Goal: Task Accomplishment & Management: Manage account settings

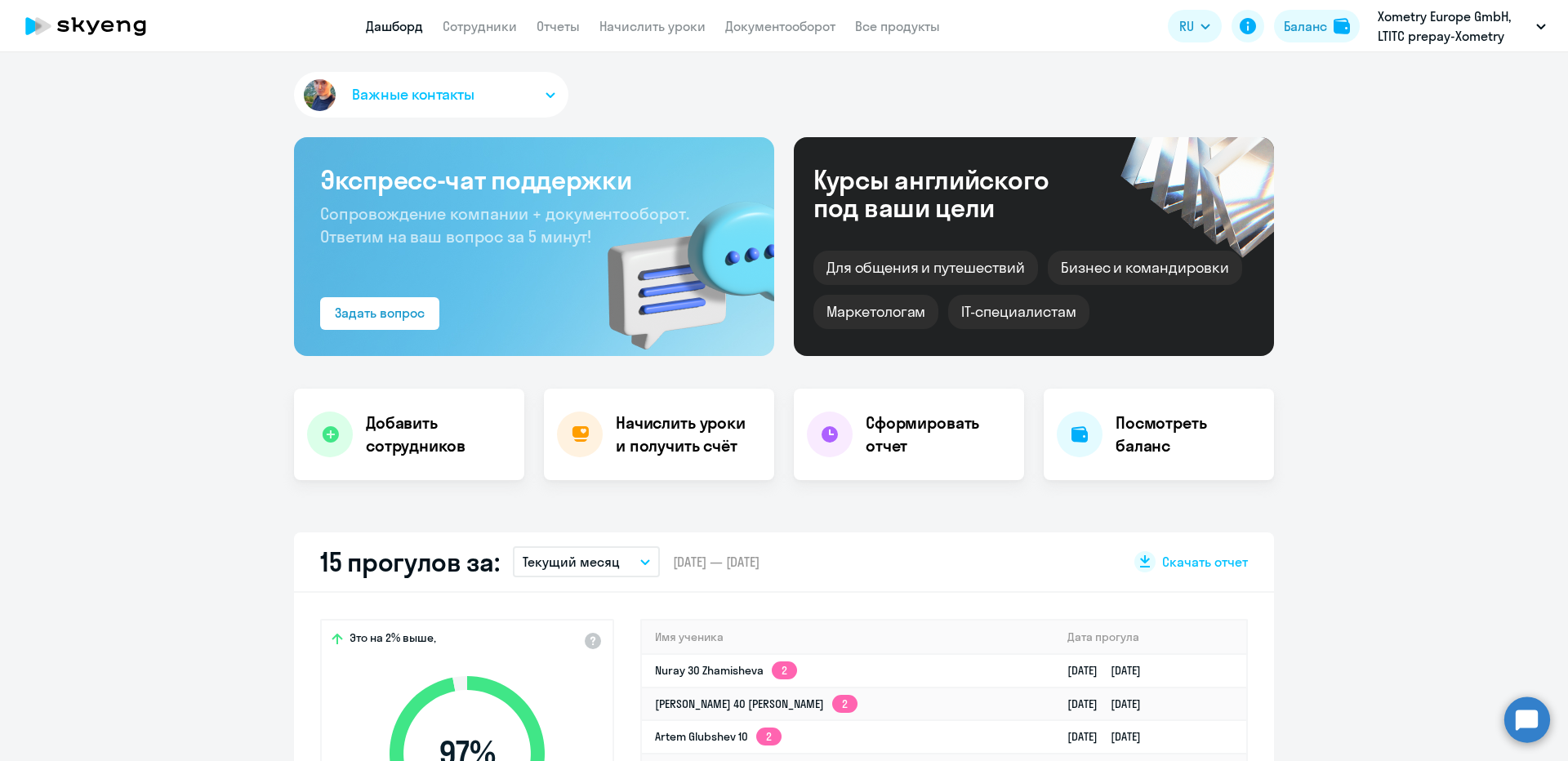
click at [464, 34] on app-menu-item-link "Сотрудники" at bounding box center [479, 26] width 74 height 20
click at [496, 25] on link "Сотрудники" at bounding box center [479, 26] width 74 height 16
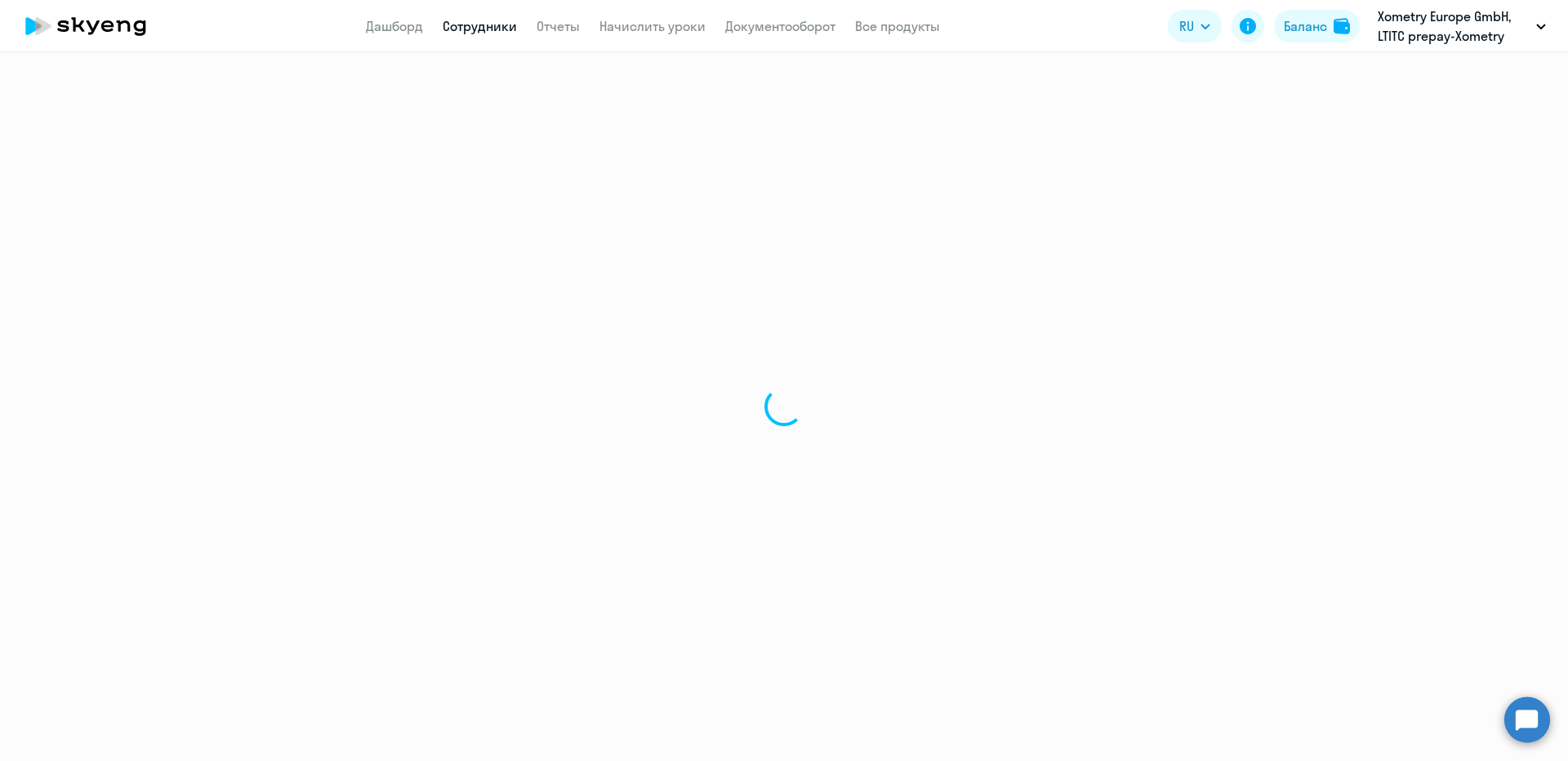
select select "30"
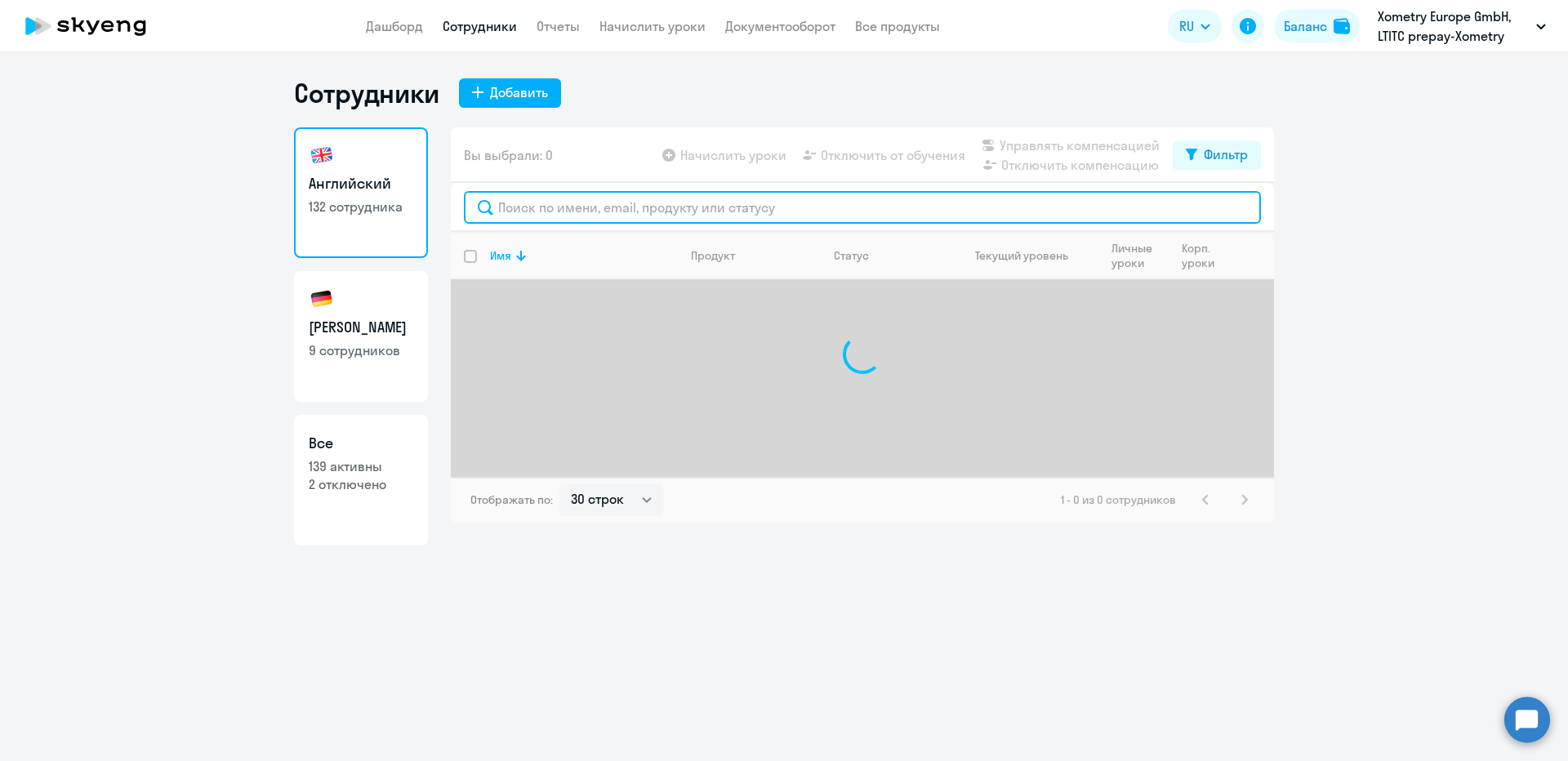
click at [657, 215] on input "text" at bounding box center [862, 207] width 797 height 32
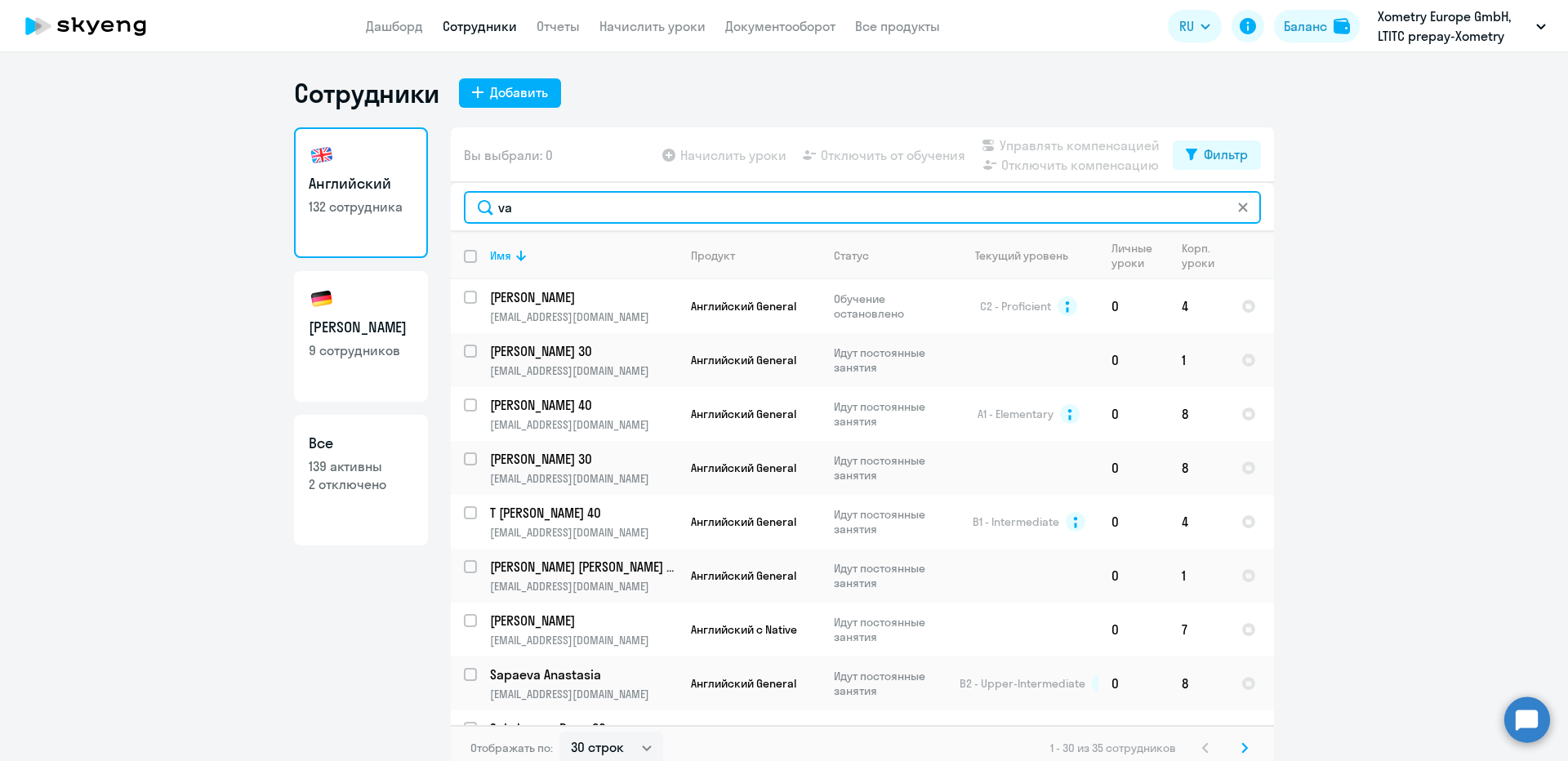
type input "van"
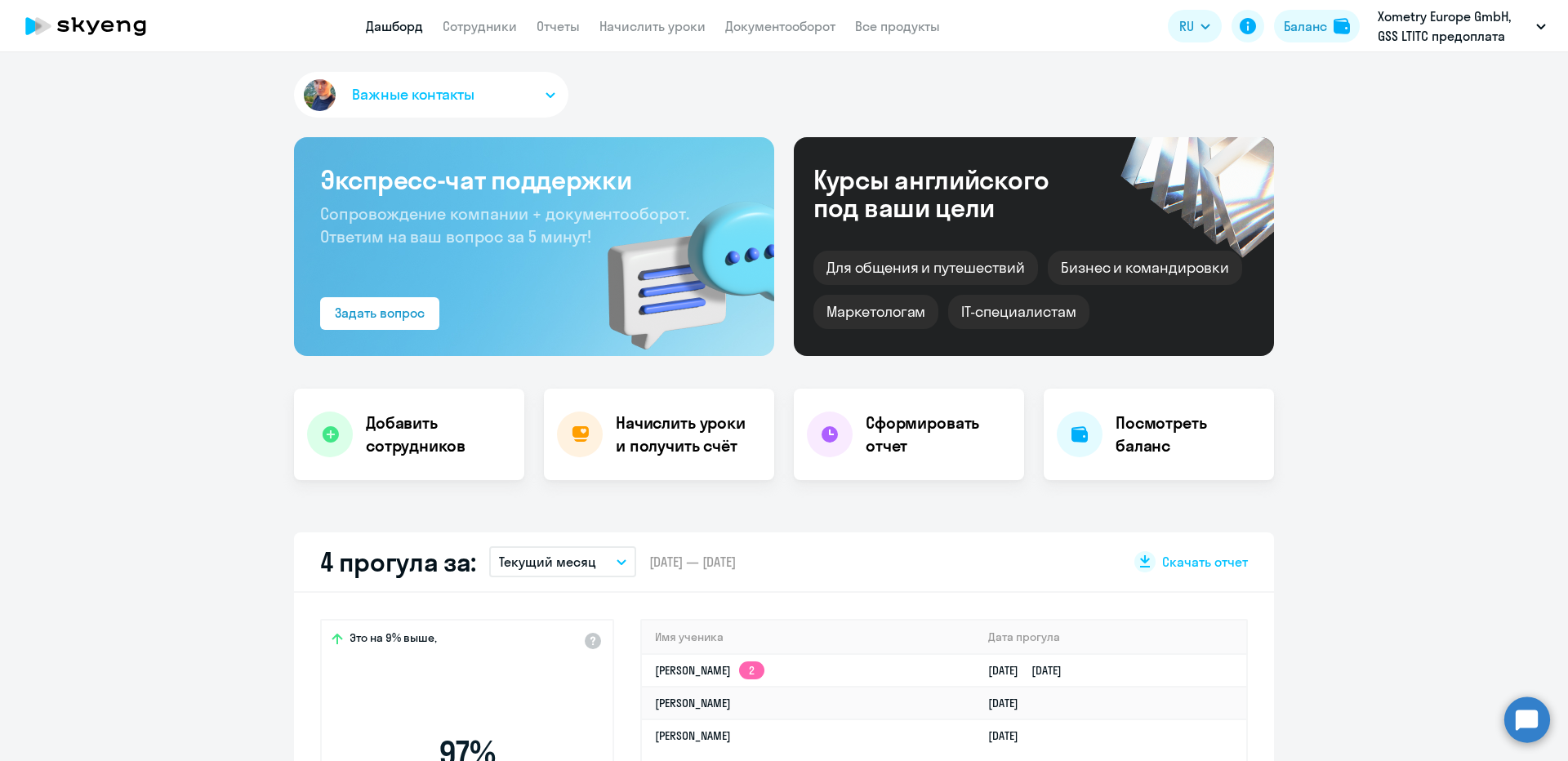
select select "30"
click at [491, 12] on app-header "Дашборд Сотрудники Отчеты Начислить уроки Документооборот Все продукты Дашборд …" at bounding box center [784, 26] width 1568 height 52
click at [492, 25] on link "Сотрудники" at bounding box center [479, 26] width 74 height 16
select select "30"
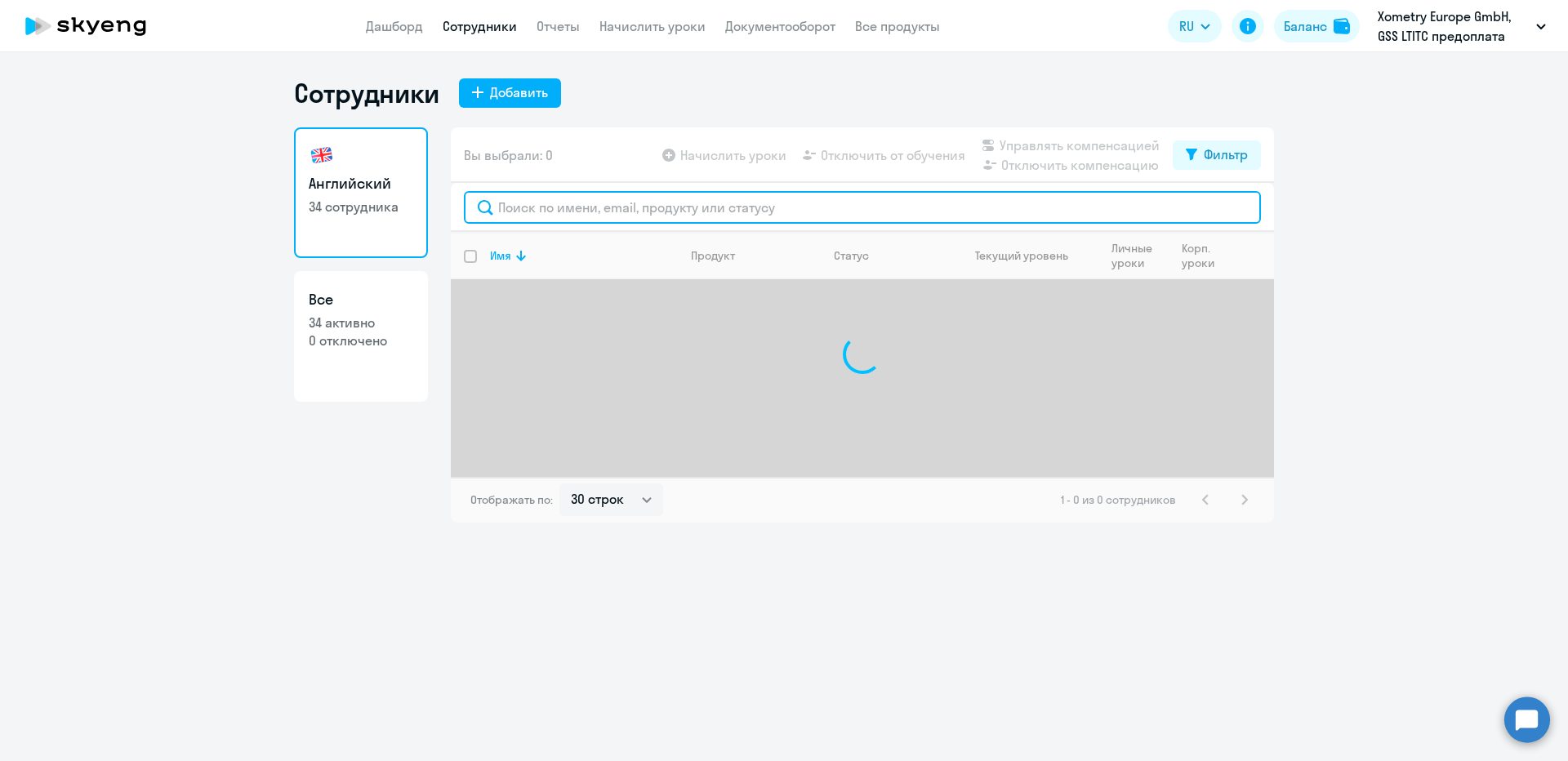
click at [566, 209] on input "text" at bounding box center [862, 207] width 797 height 32
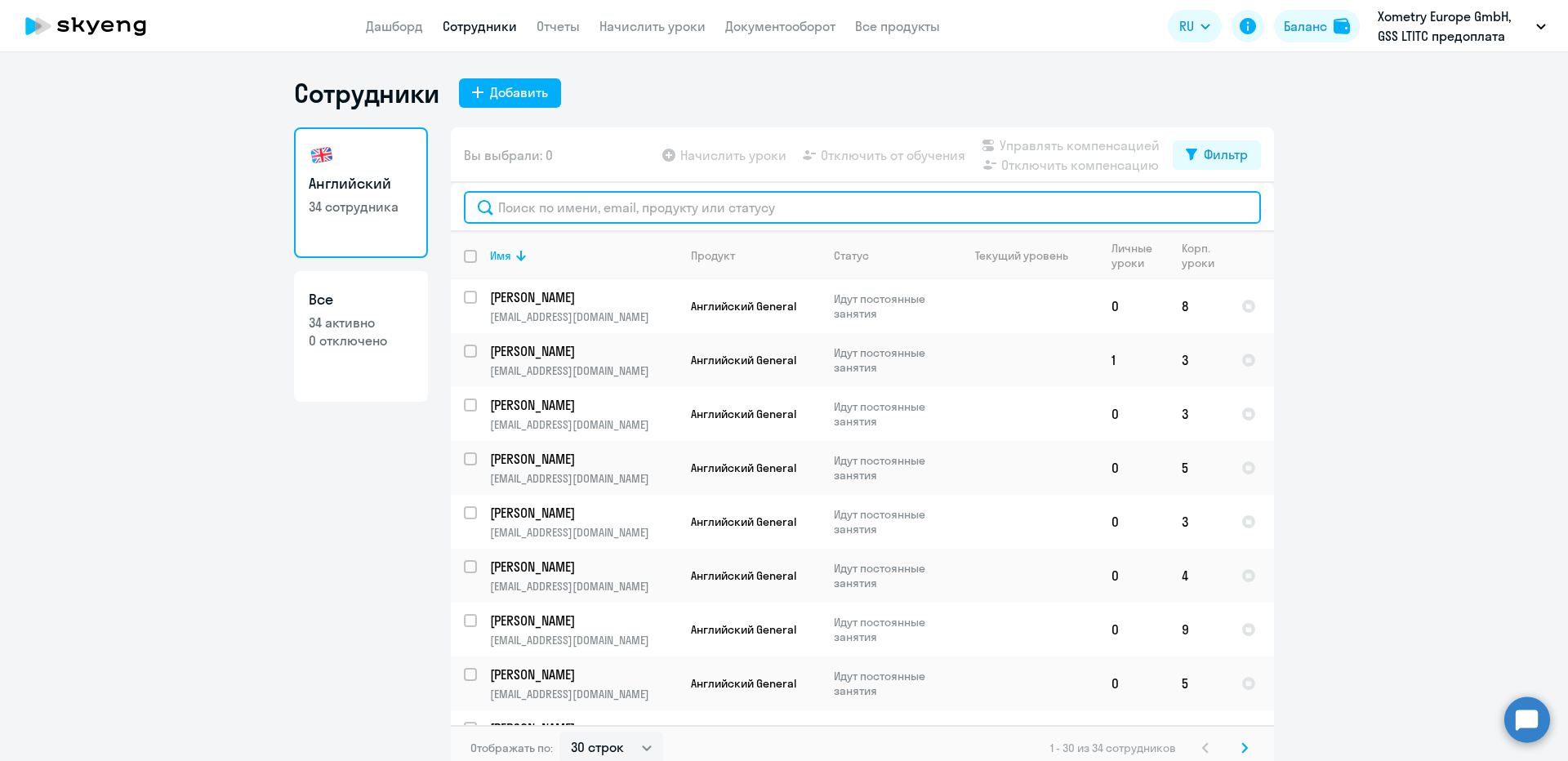
paste input "[PERSON_NAME]"
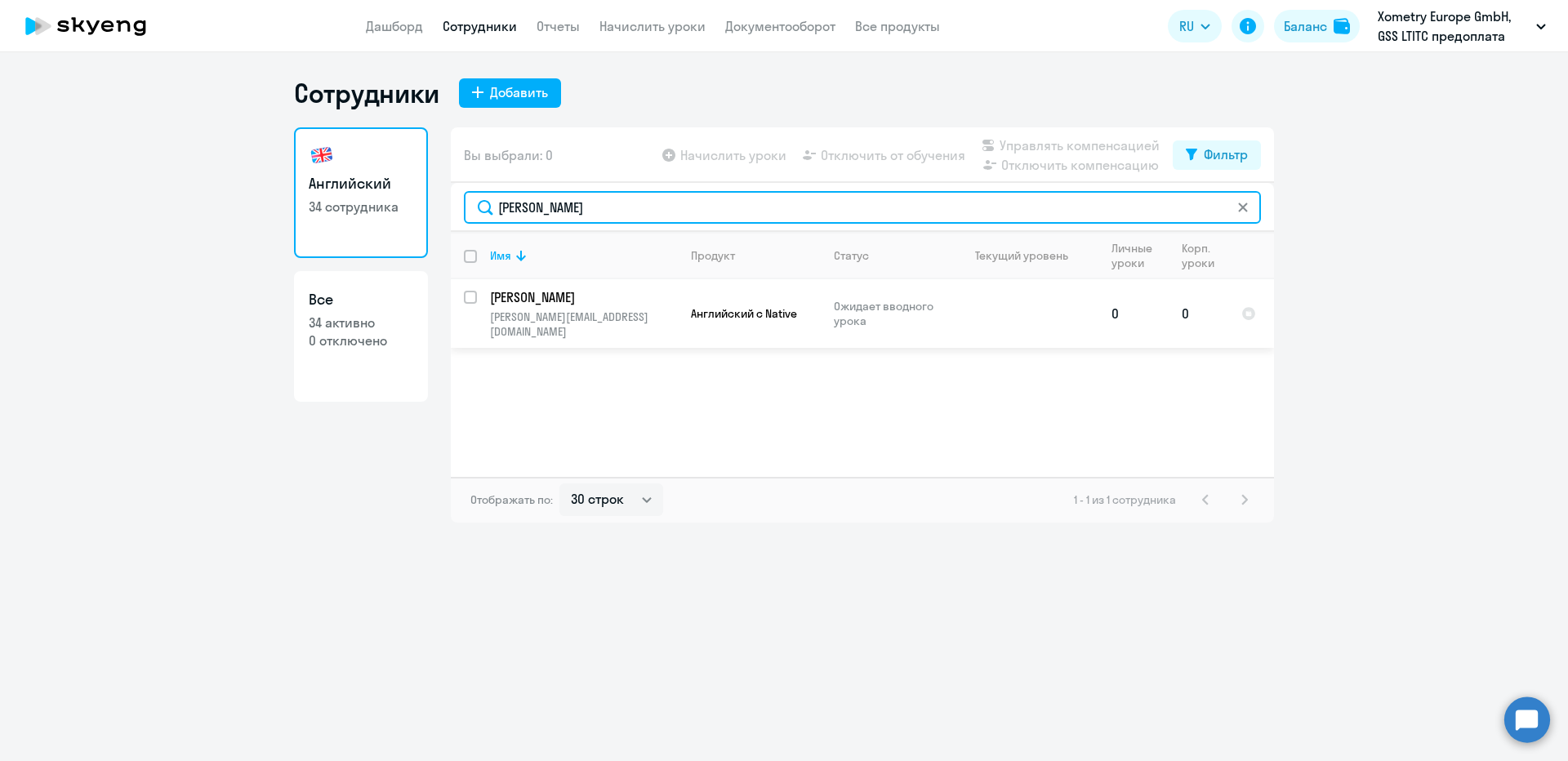
type input "[PERSON_NAME]"
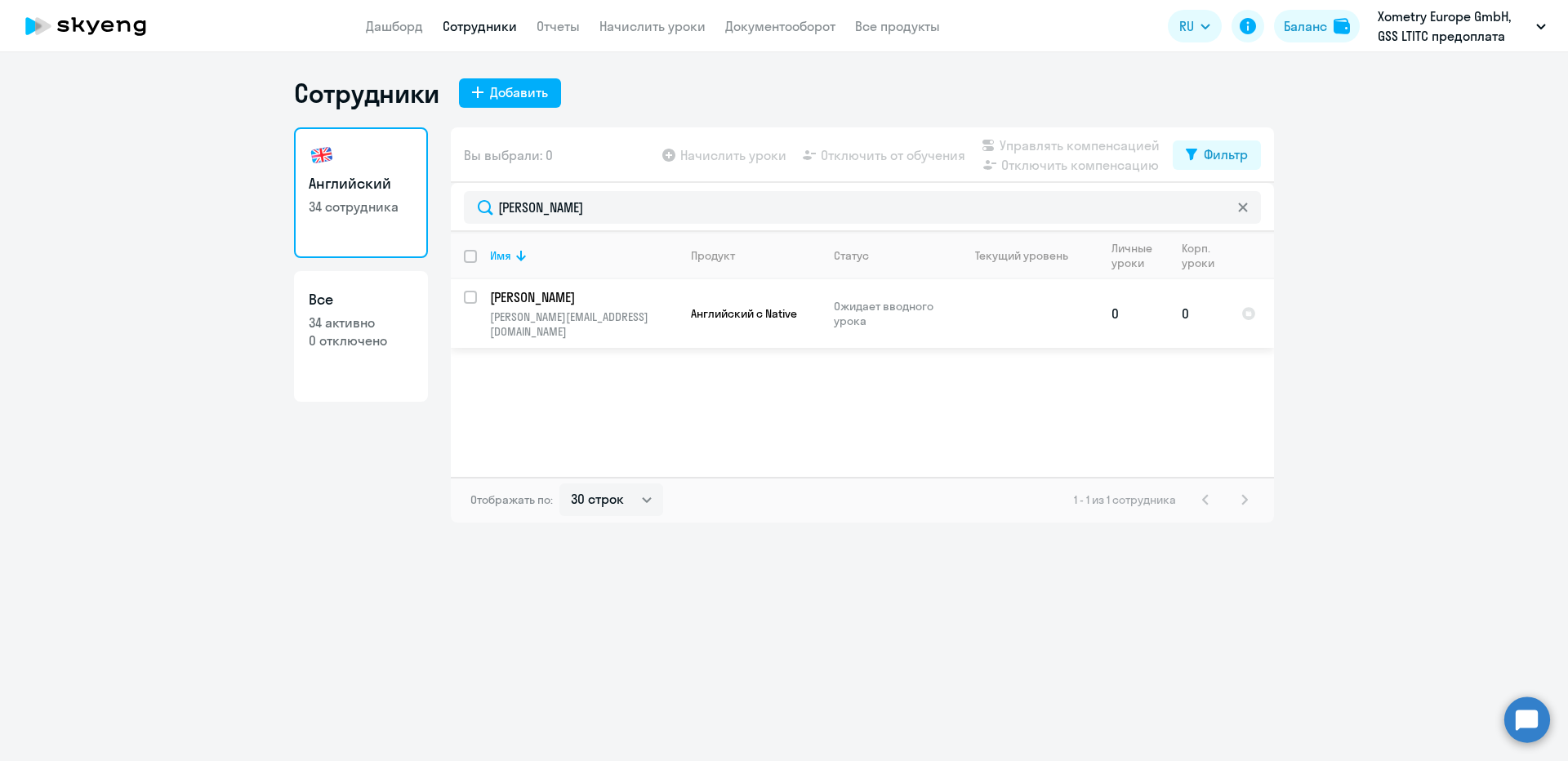
click at [595, 321] on p "[PERSON_NAME][EMAIL_ADDRESS][DOMAIN_NAME]" at bounding box center [583, 324] width 187 height 29
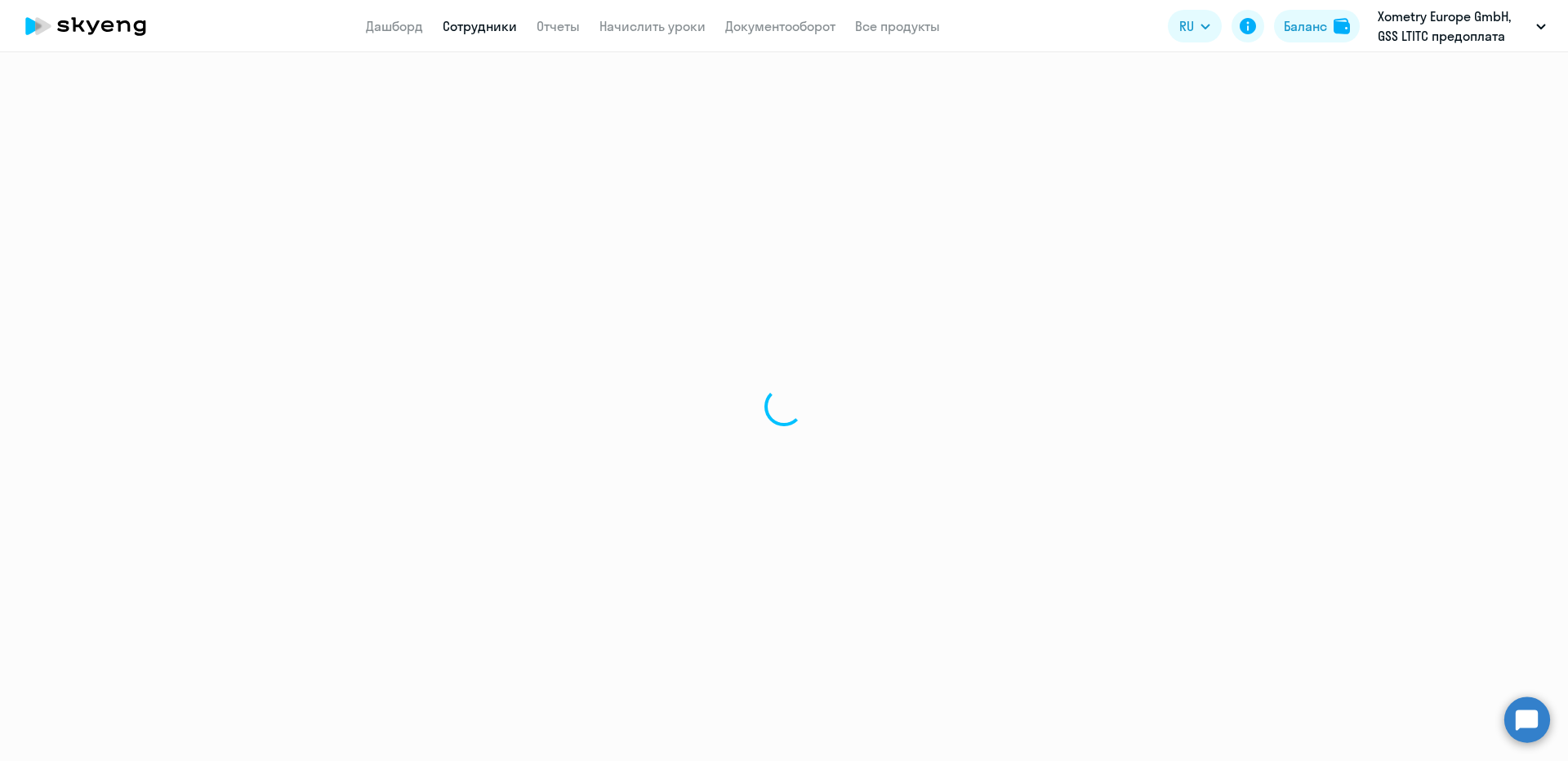
select select "english"
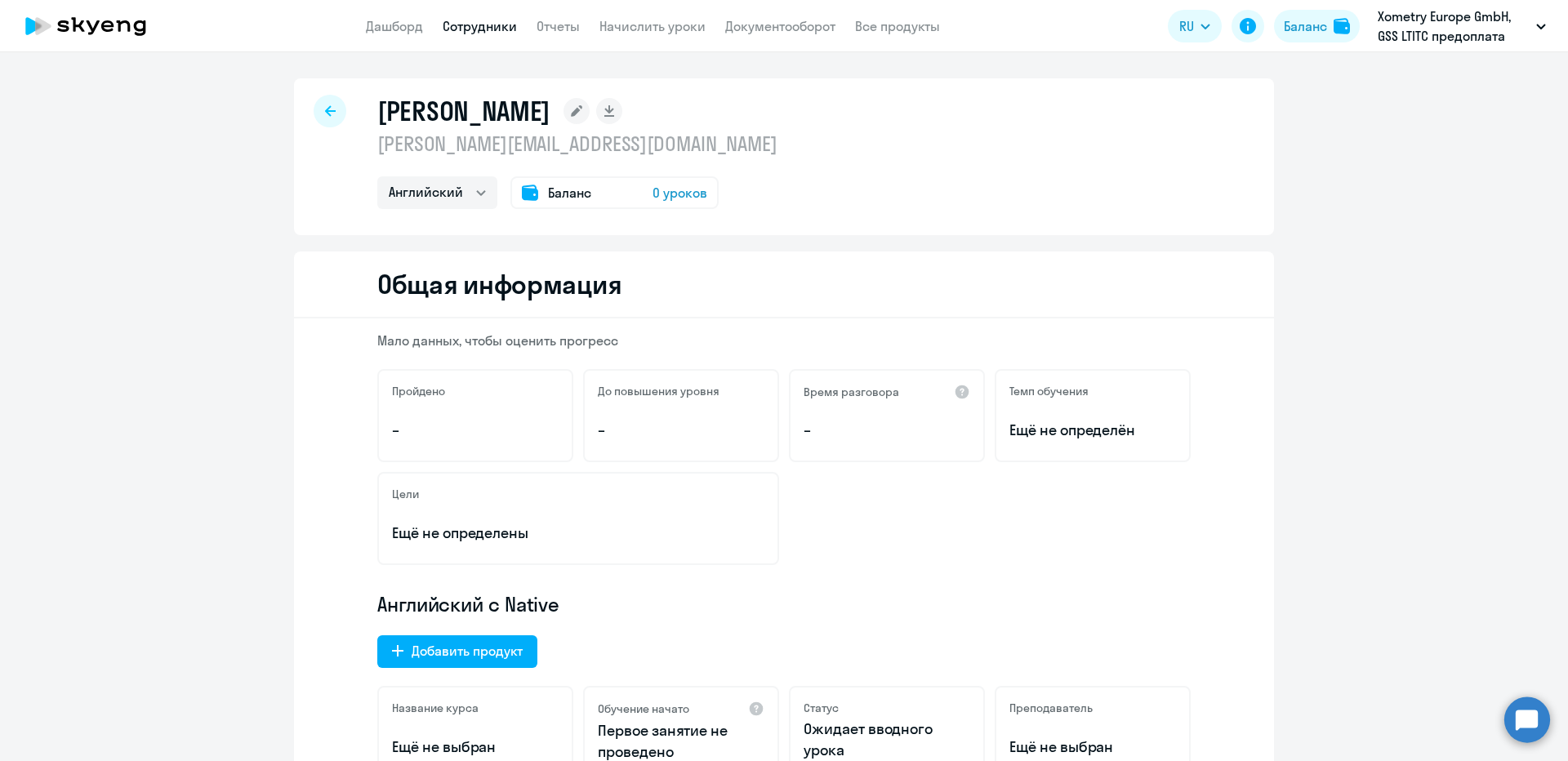
click at [485, 139] on p "[PERSON_NAME][EMAIL_ADDRESS][DOMAIN_NAME]" at bounding box center [577, 143] width 400 height 26
copy p "[PERSON_NAME][EMAIL_ADDRESS][DOMAIN_NAME]"
click at [314, 105] on div at bounding box center [330, 111] width 32 height 32
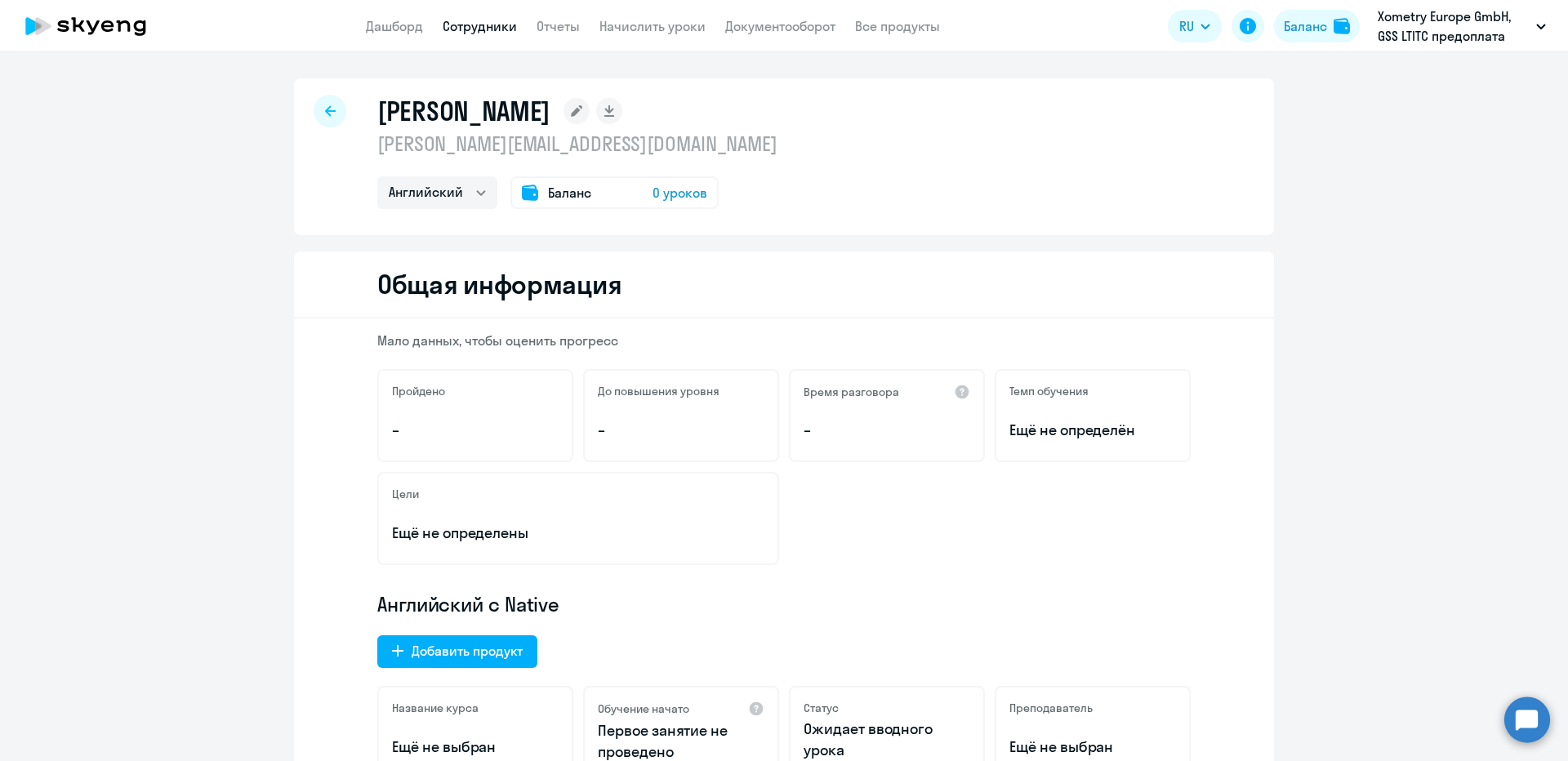
select select "30"
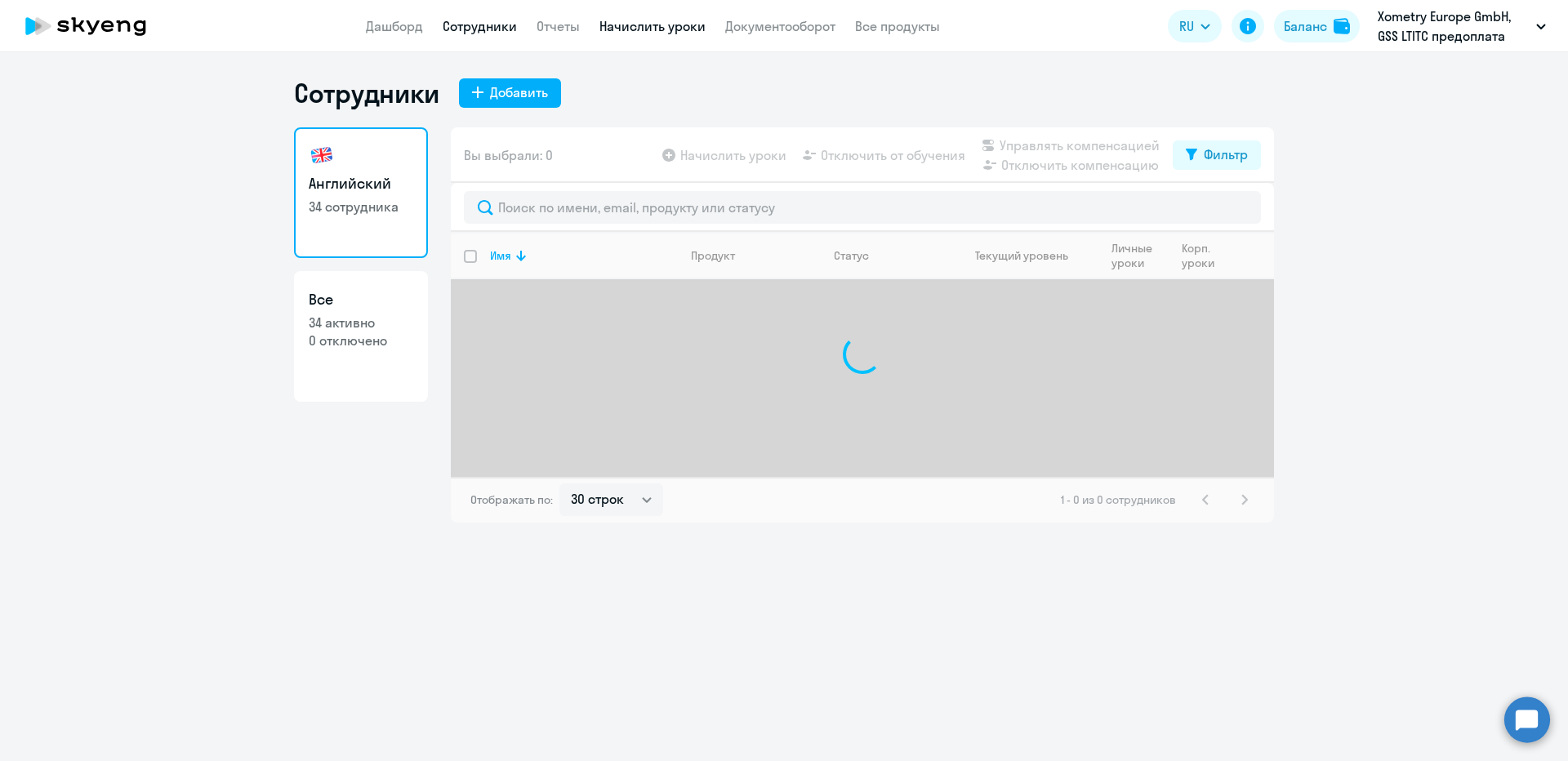
click at [639, 23] on link "Начислить уроки" at bounding box center [653, 26] width 106 height 16
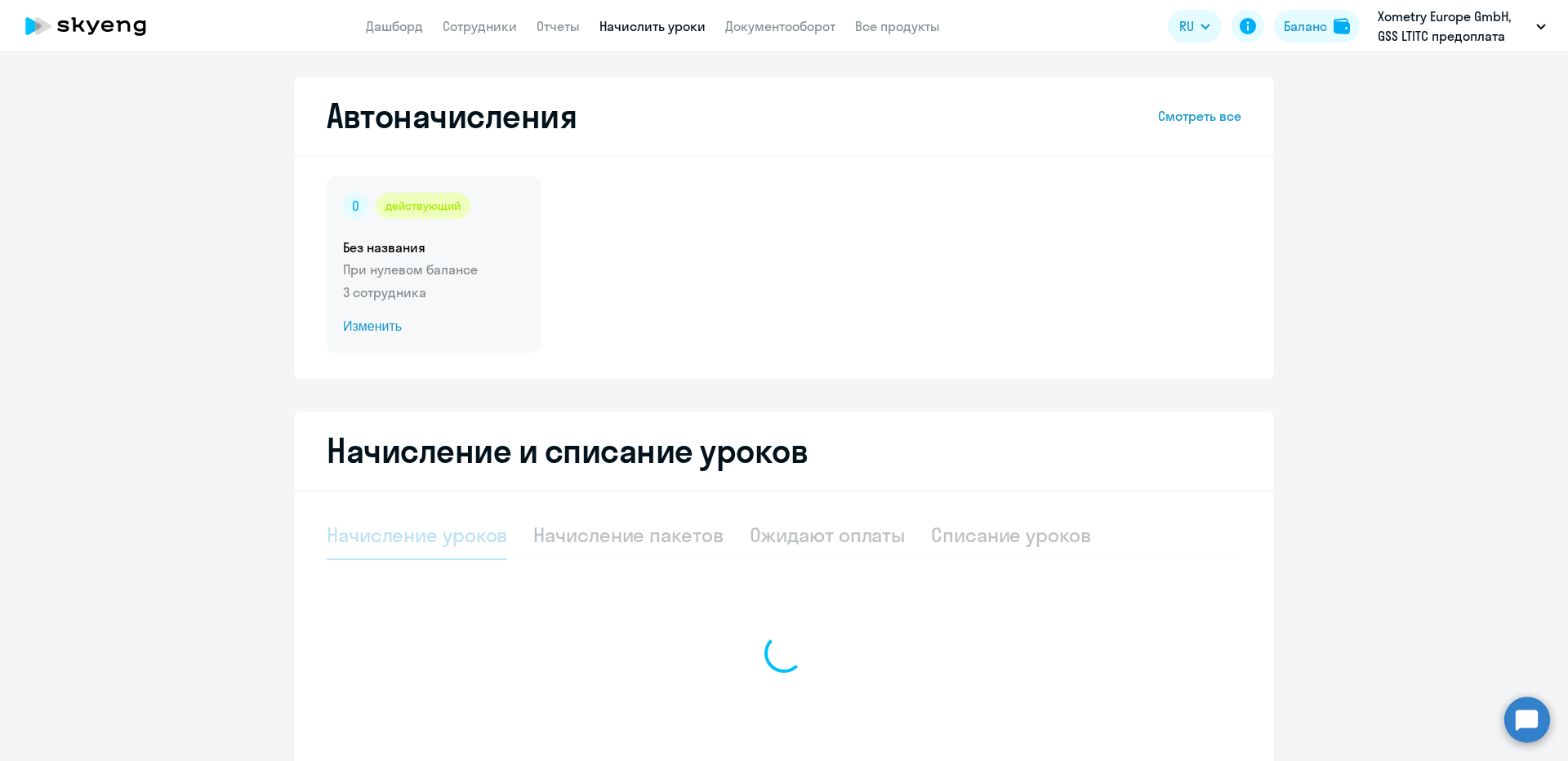
click at [411, 260] on p "При нулевом балансе" at bounding box center [433, 269] width 181 height 20
select select "10"
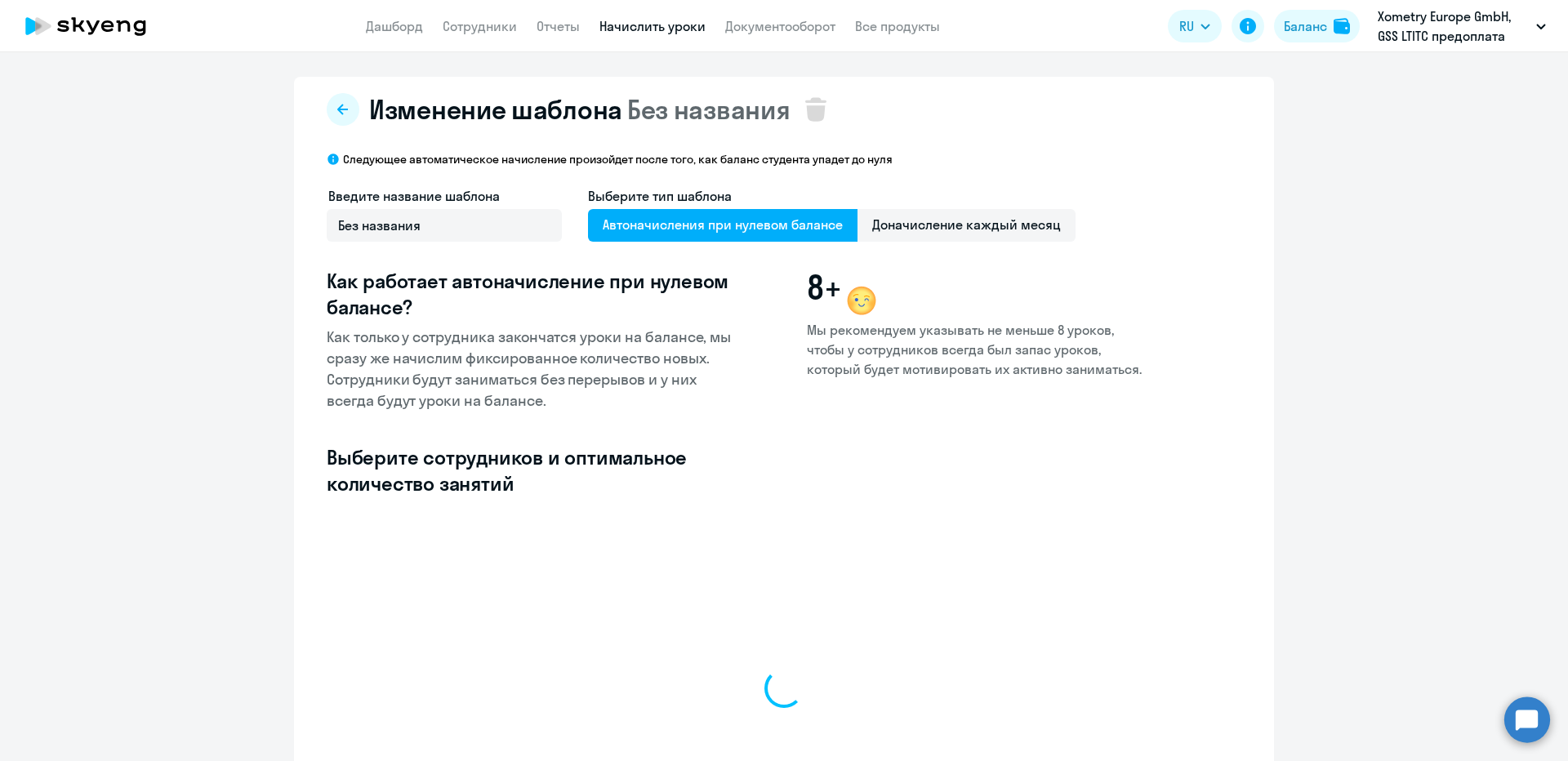
select select "10"
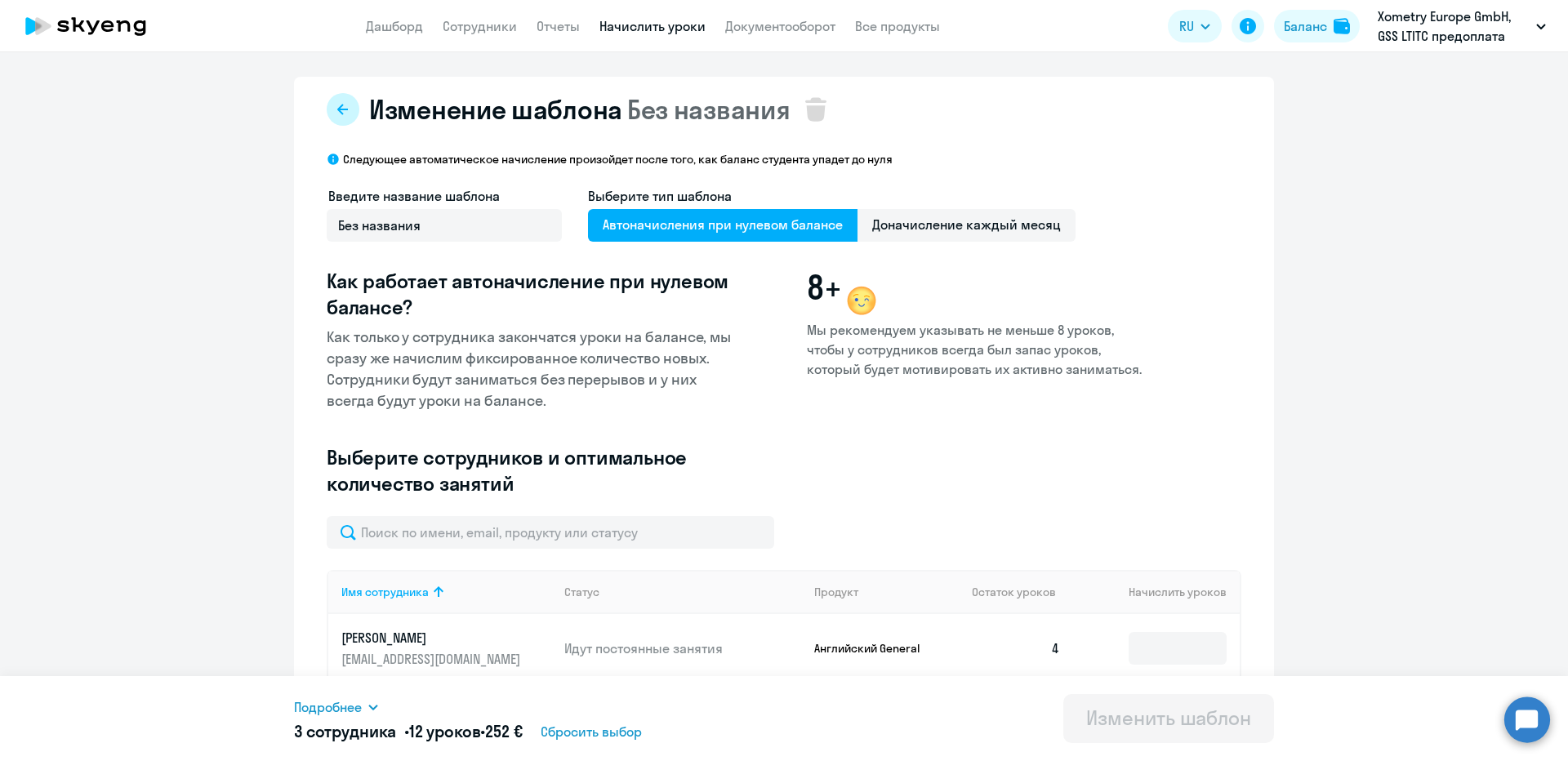
click at [336, 104] on icon at bounding box center [342, 109] width 13 height 13
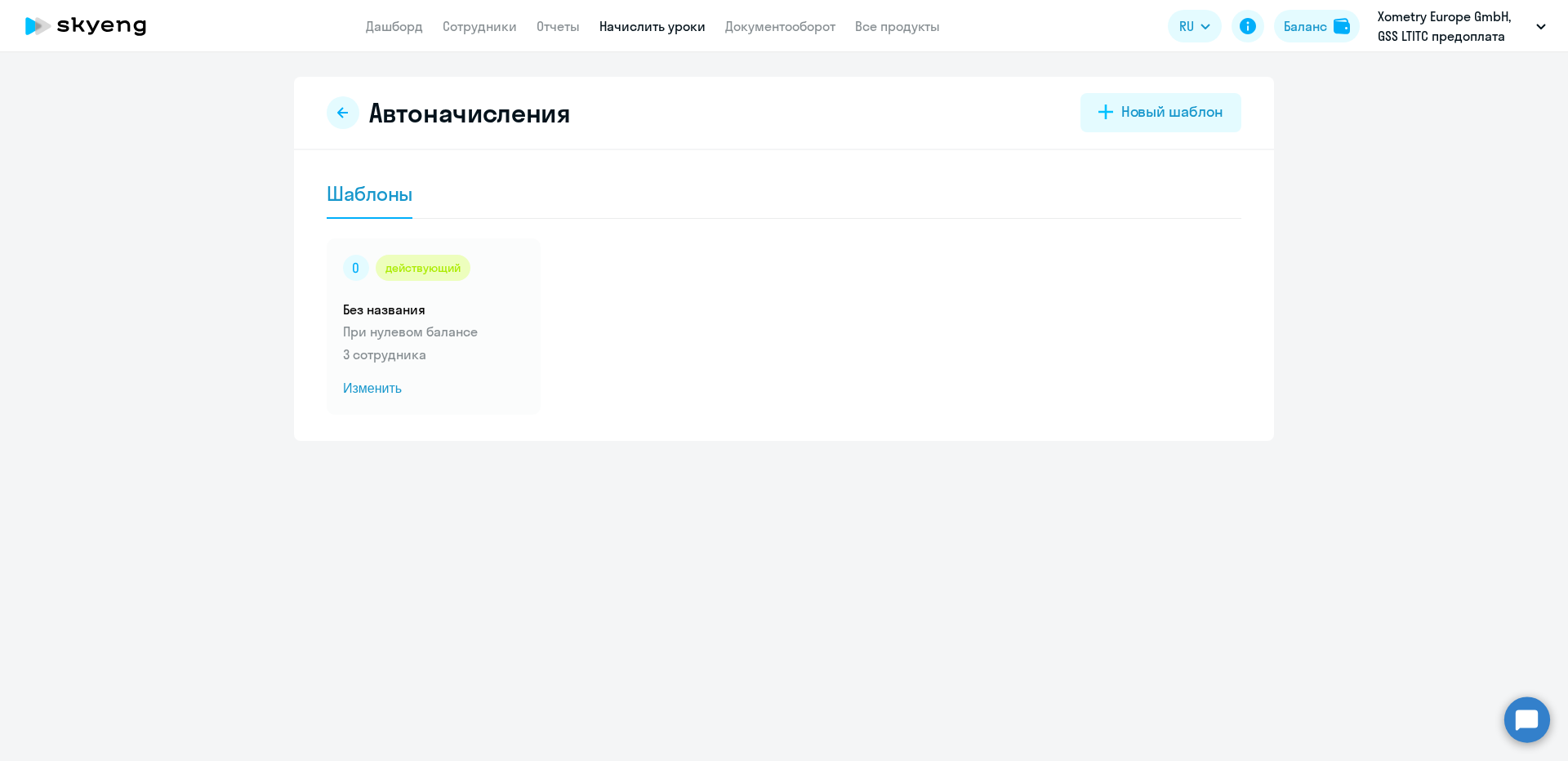
click at [639, 26] on link "Начислить уроки" at bounding box center [653, 26] width 106 height 16
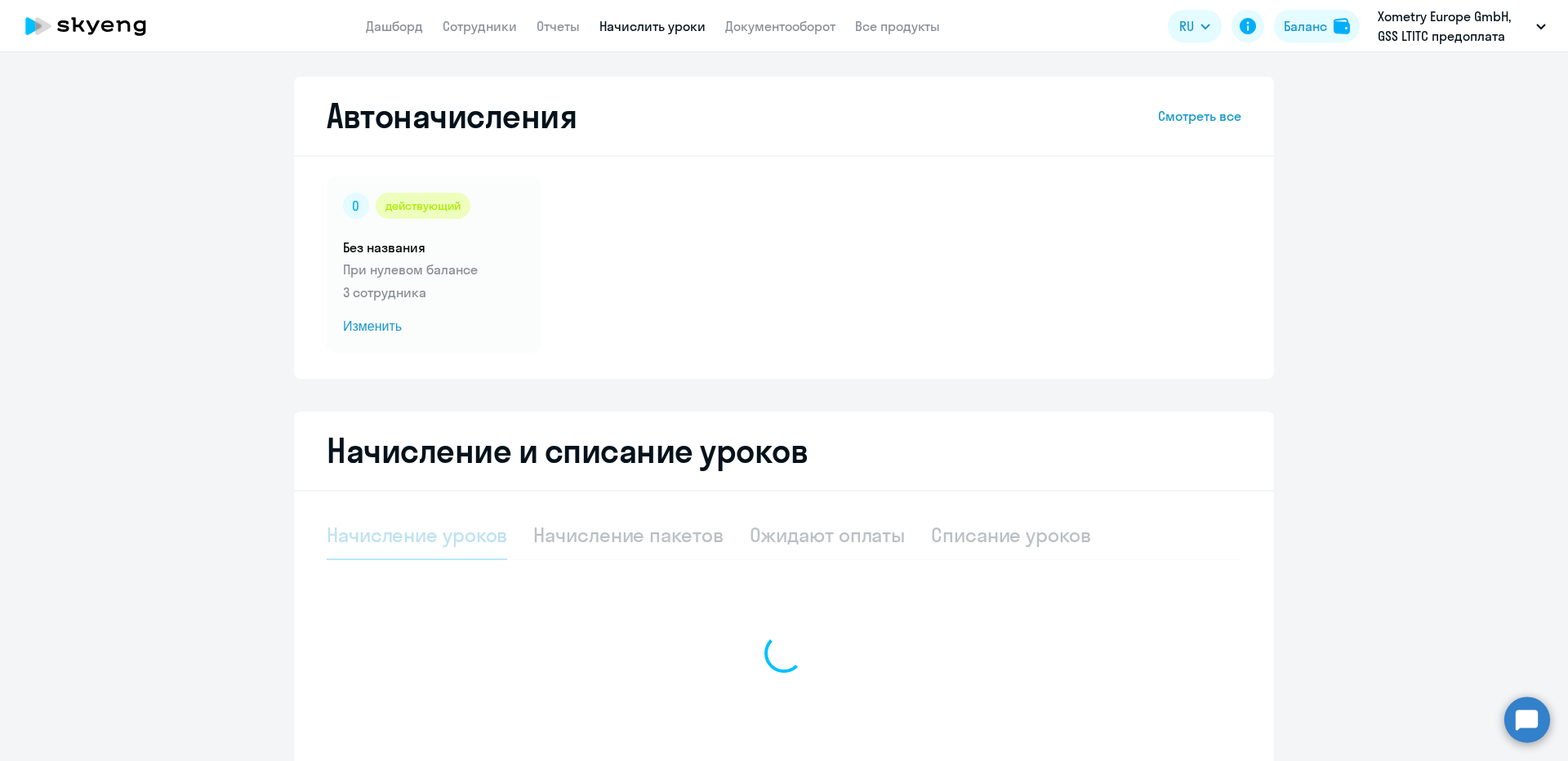
scroll to position [15, 0]
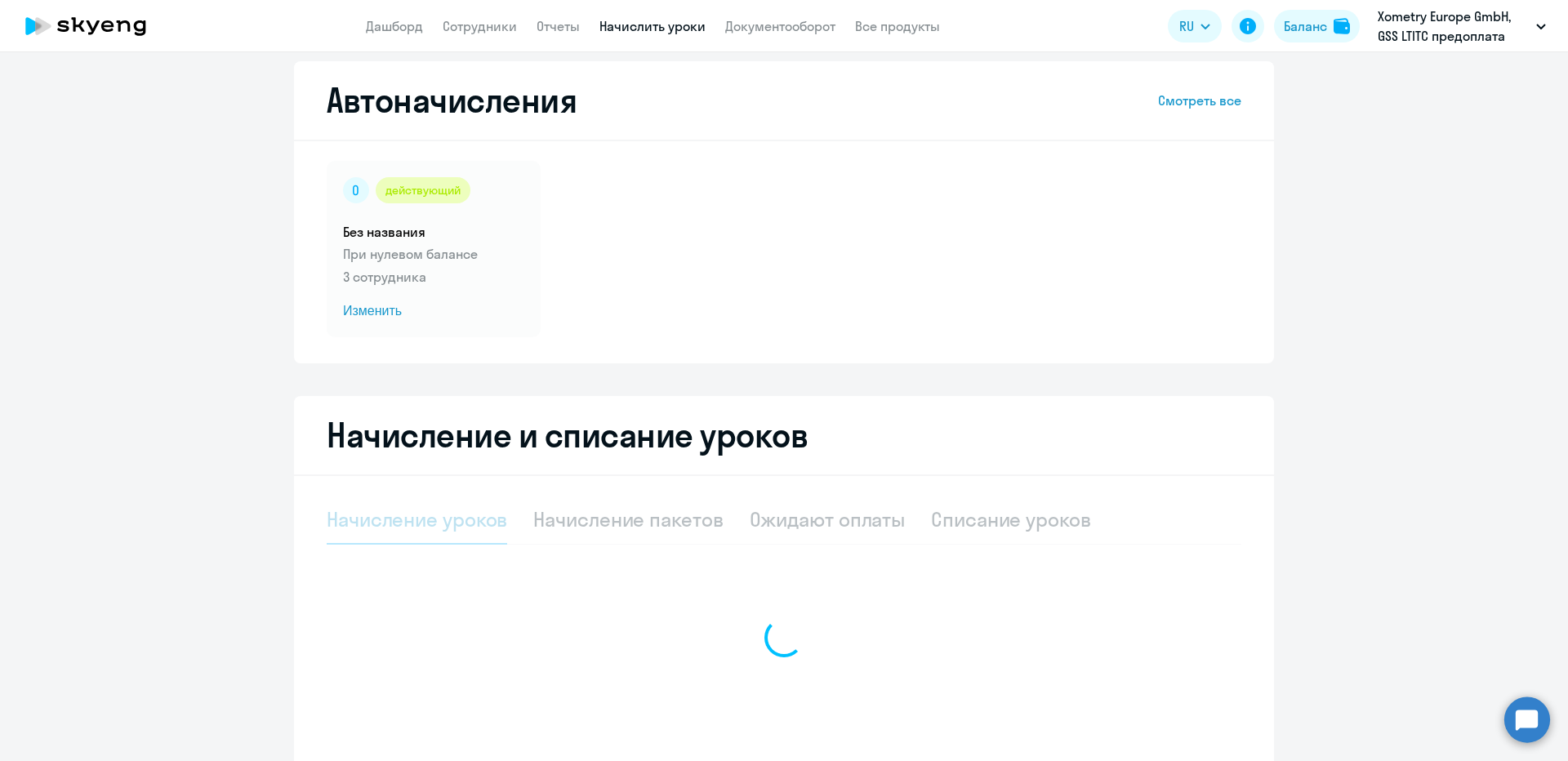
select select "10"
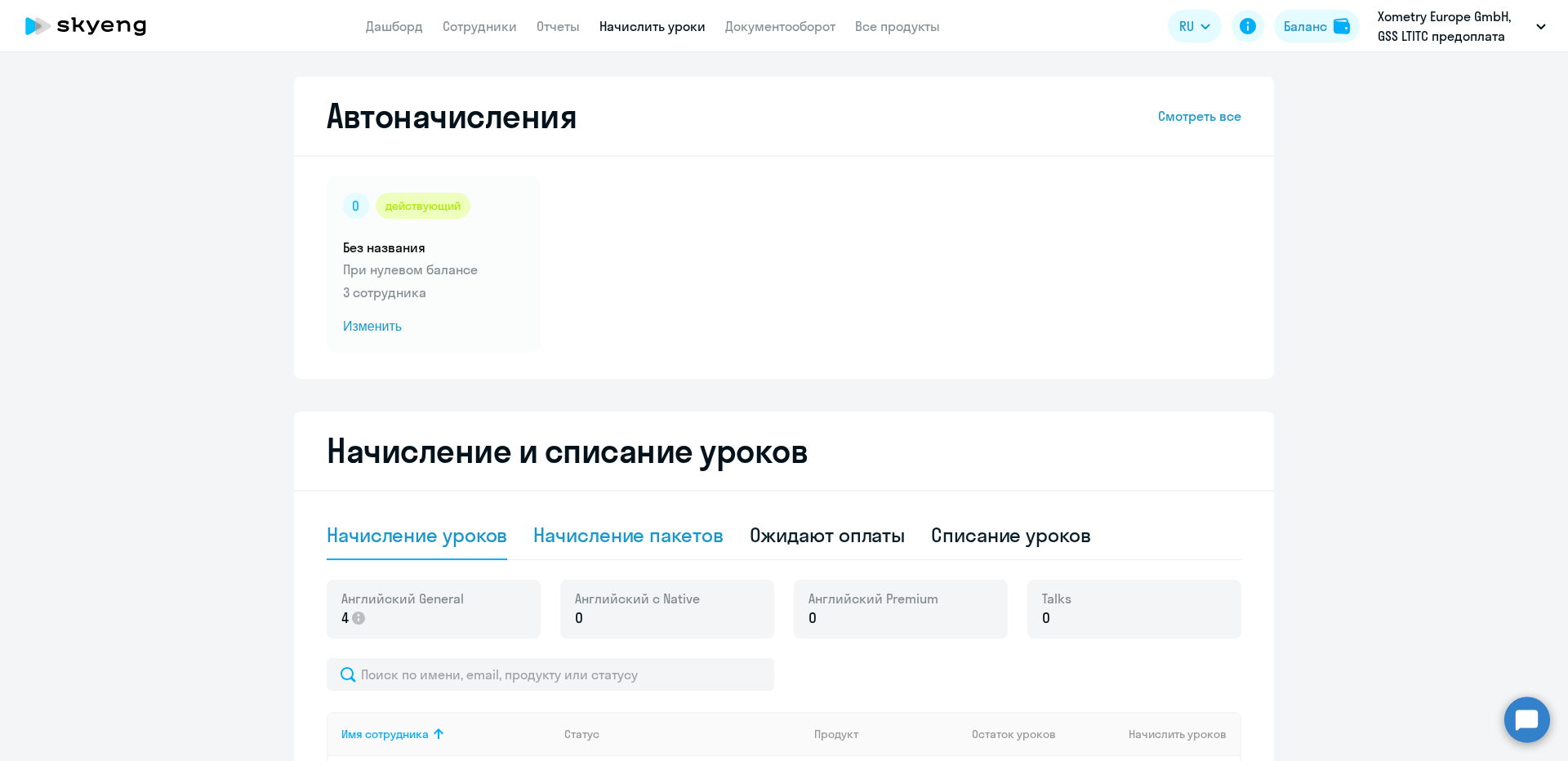
scroll to position [245, 0]
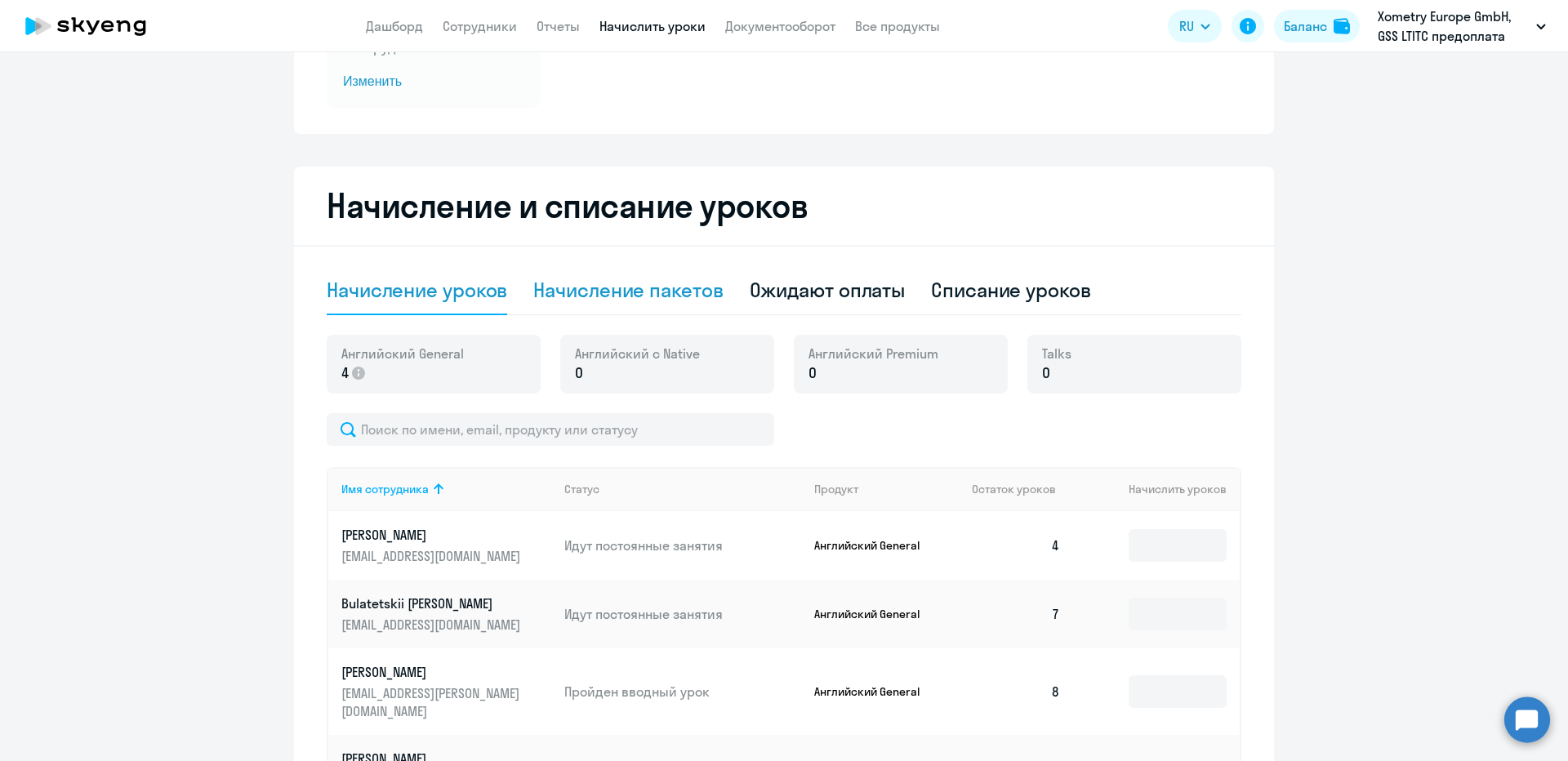
click at [593, 280] on div "Начисление пакетов" at bounding box center [628, 289] width 189 height 26
select select "10"
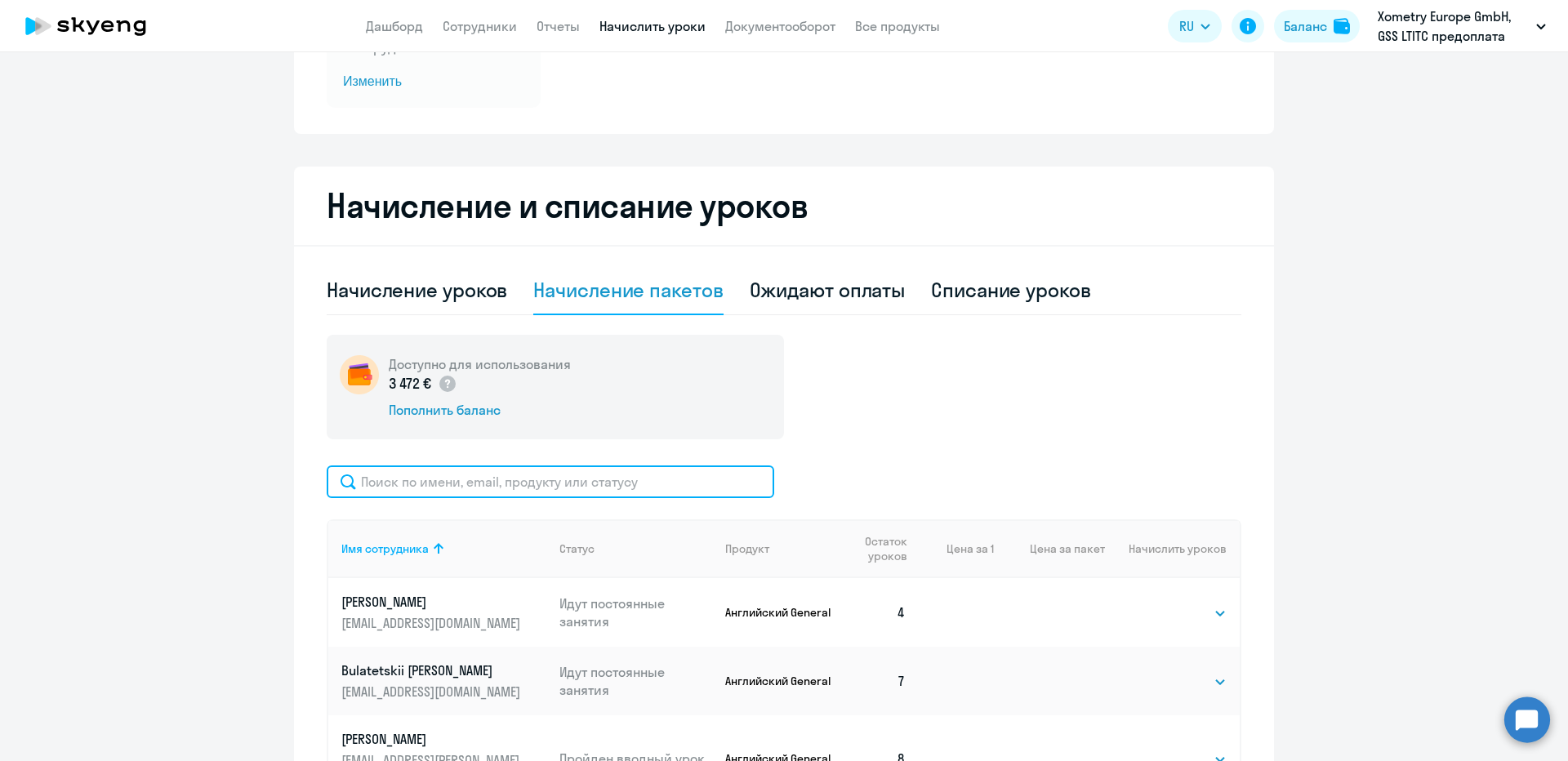
click at [473, 479] on input "text" at bounding box center [550, 482] width 447 height 32
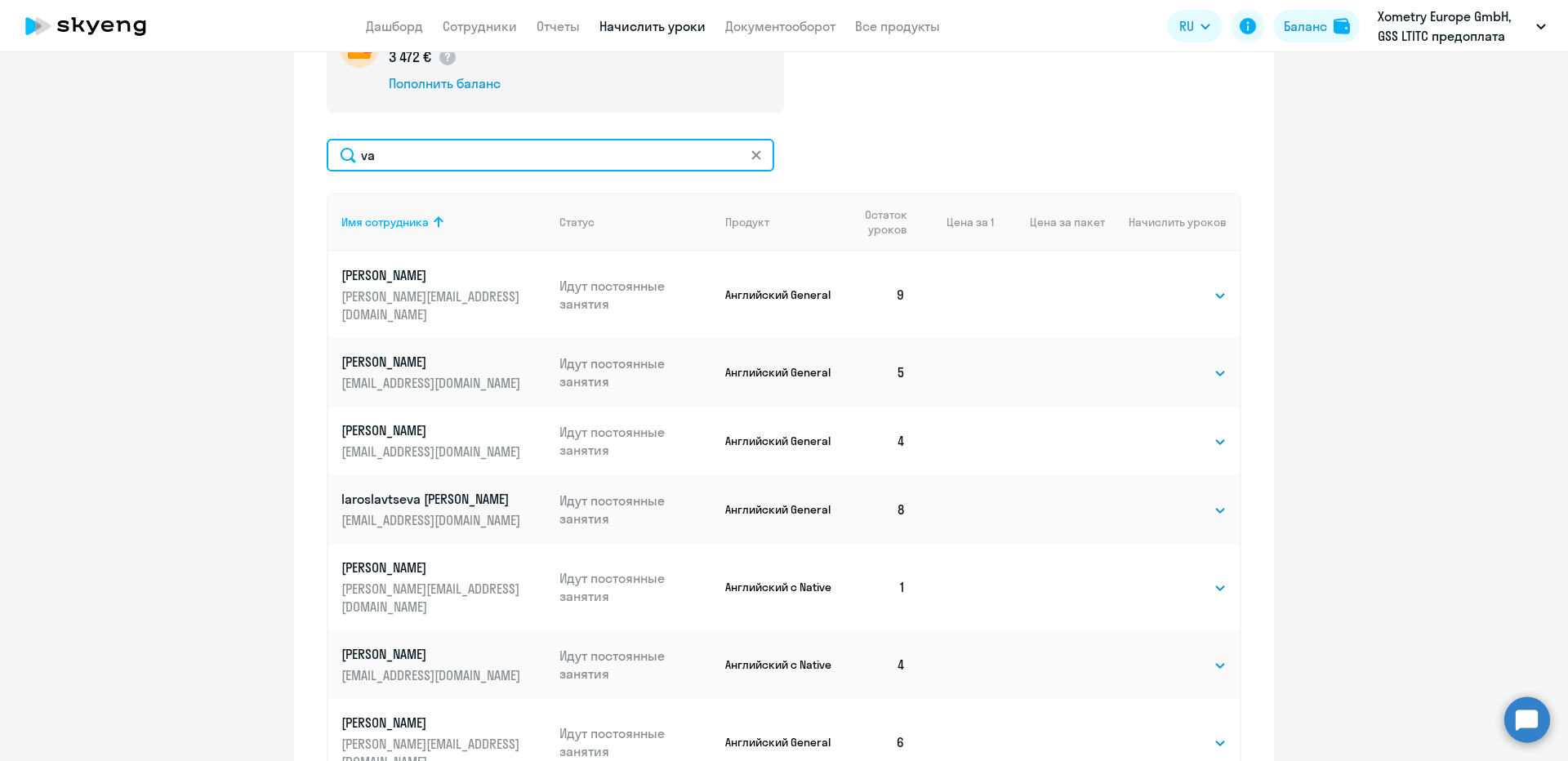
scroll to position [654, 0]
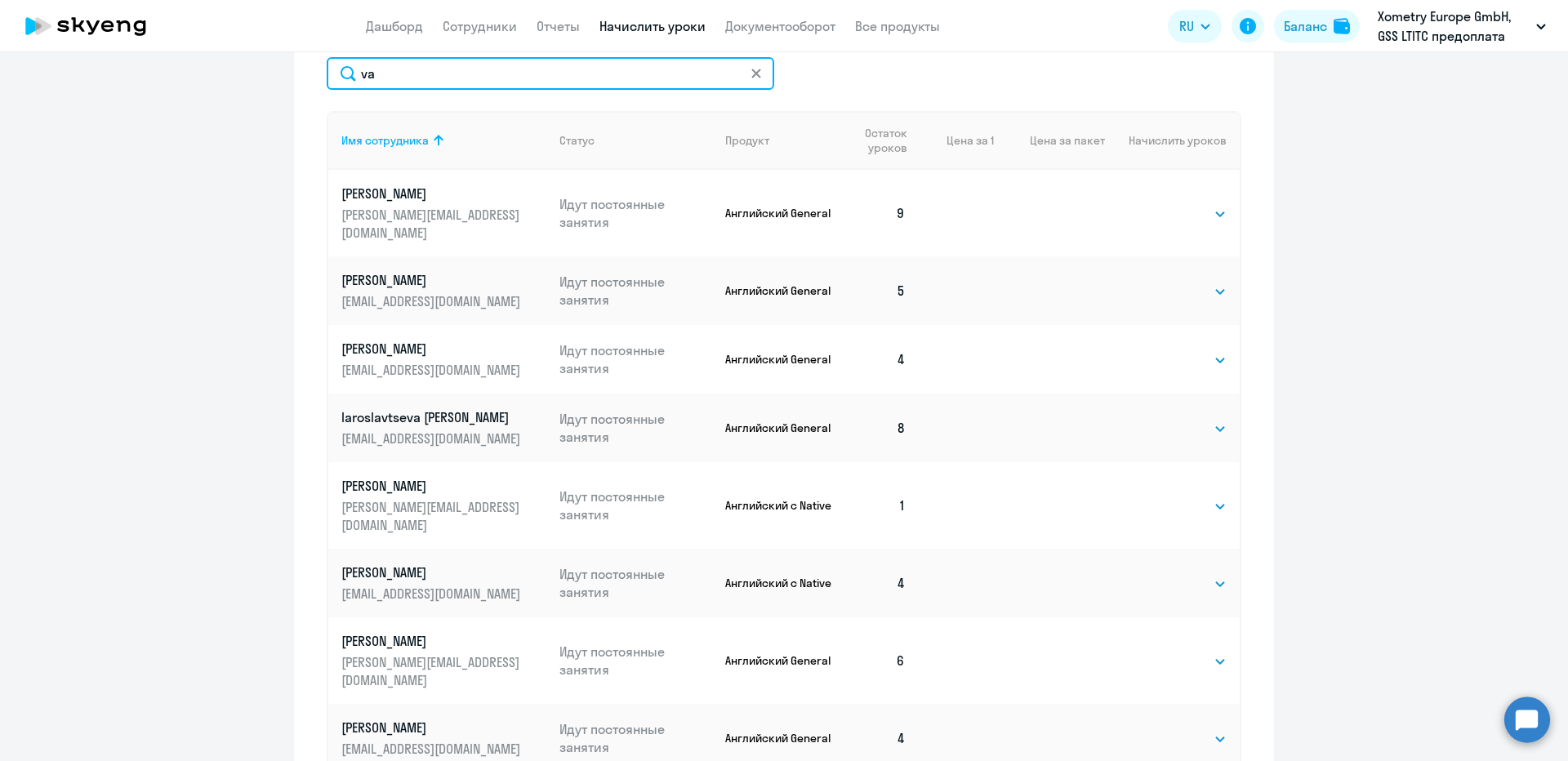
paste input "[EMAIL_ADDRESS][DOMAIN_NAME]"
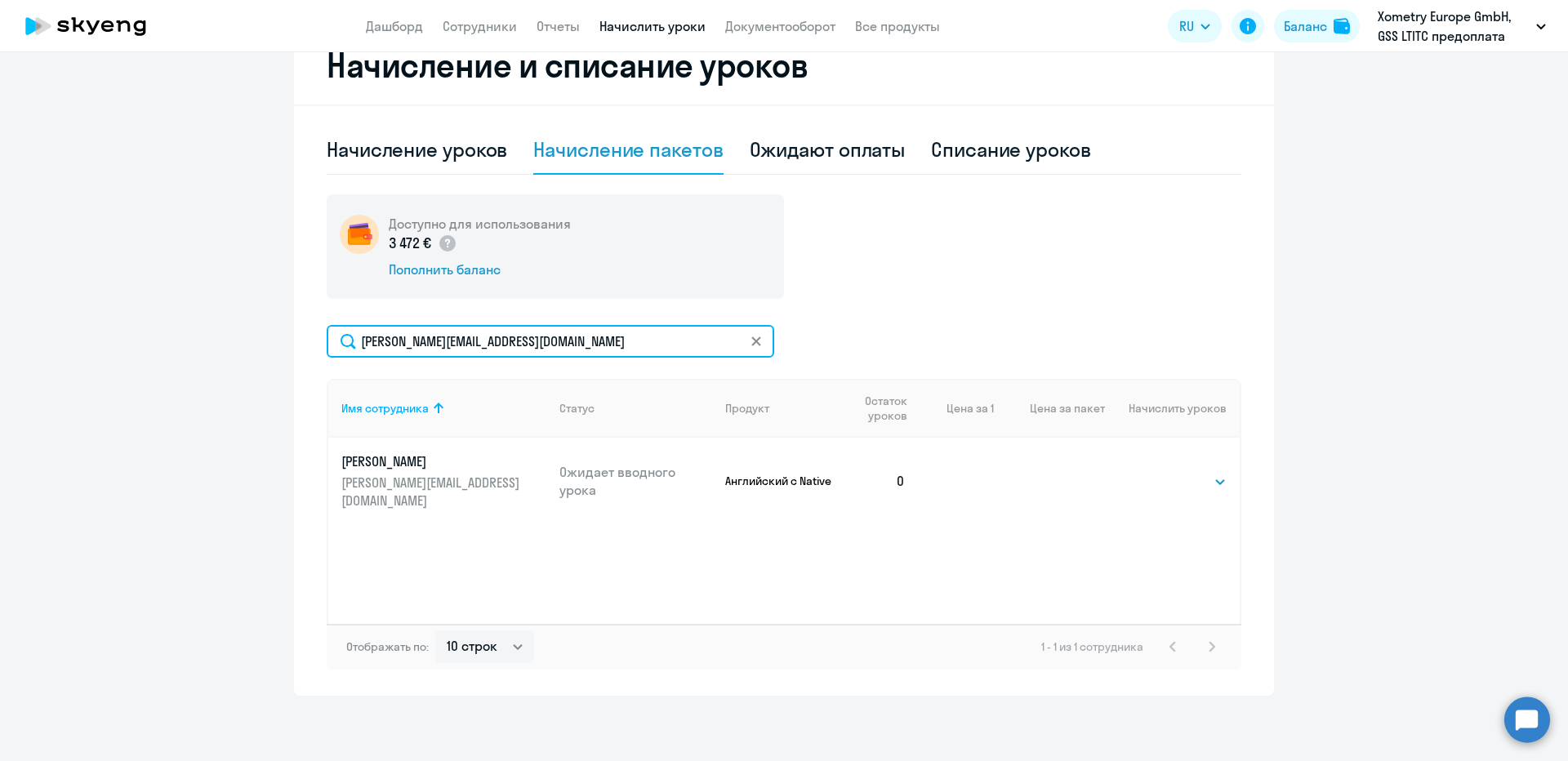
scroll to position [386, 0]
type input "[PERSON_NAME][EMAIL_ADDRESS][DOMAIN_NAME]"
click at [1196, 472] on select "Выбрать 4 8 16 32 64" at bounding box center [1193, 481] width 67 height 20
select select "4"
click at [1159, 472] on select "Выбрать 4 8 16 32 64" at bounding box center [1193, 481] width 67 height 20
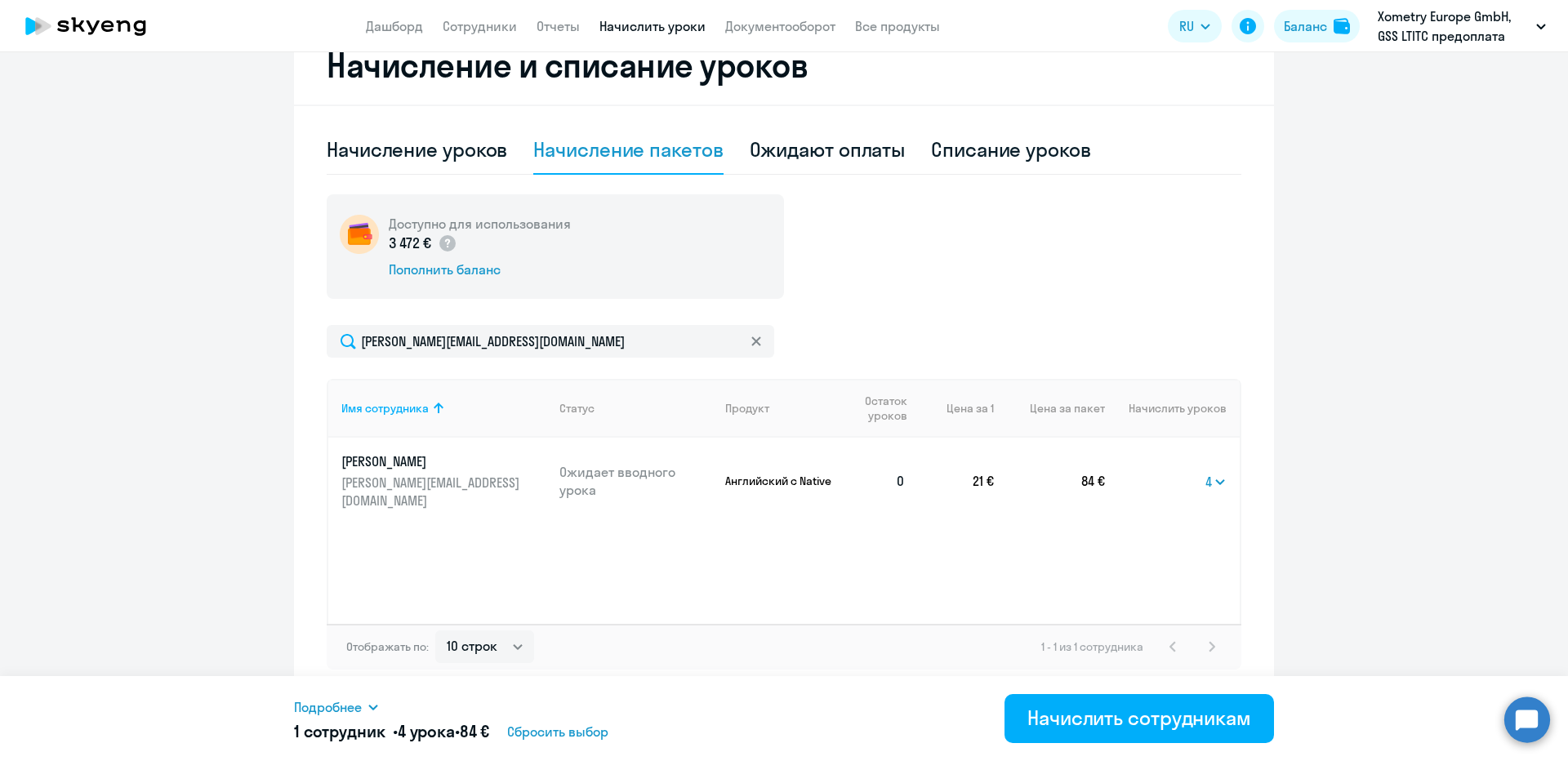
click at [1413, 320] on ng-component "Автоначисления Смотреть все действующий Без названия При нулевом балансе 3 сотр…" at bounding box center [784, 193] width 1568 height 1004
click at [1137, 704] on button "Начислить сотрудникам" at bounding box center [1139, 718] width 270 height 49
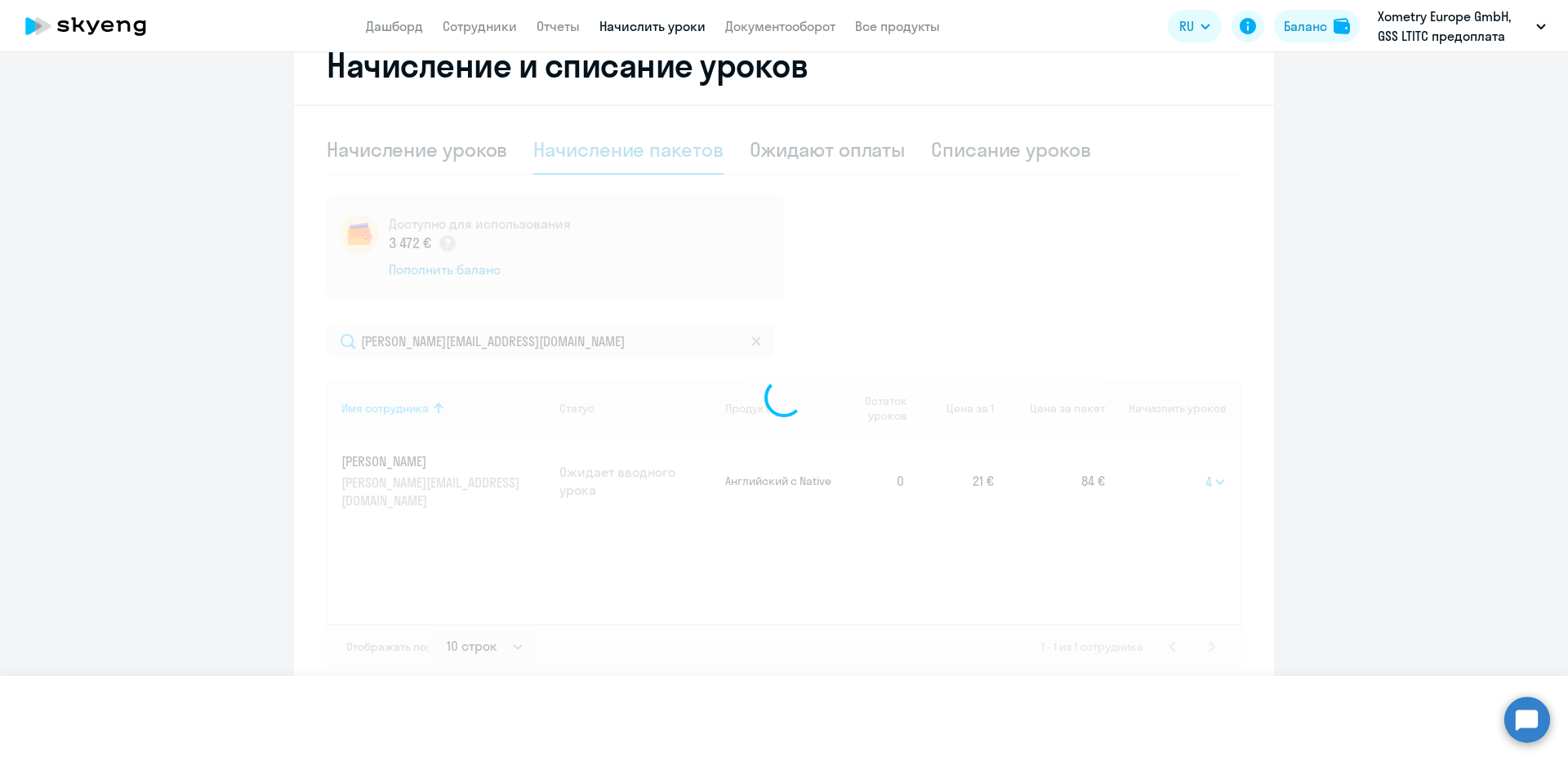
select select
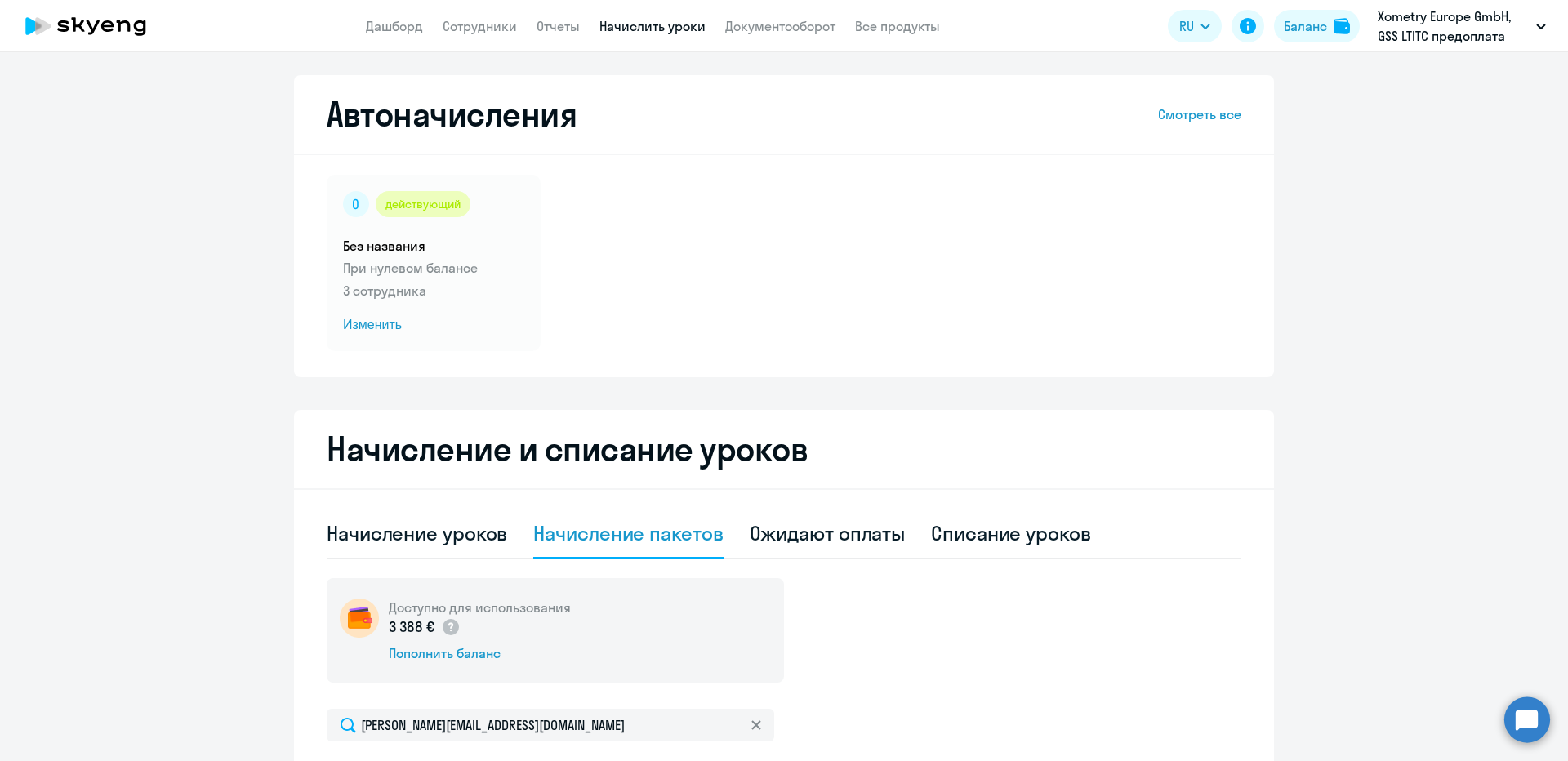
scroll to position [0, 0]
click at [628, 24] on link "Начислить уроки" at bounding box center [653, 26] width 106 height 16
click at [433, 9] on app-header "Дашборд Сотрудники Отчеты Начислить уроки Документооборот Все продукты Дашборд …" at bounding box center [784, 26] width 1568 height 52
drag, startPoint x: 444, startPoint y: 20, endPoint x: 455, endPoint y: 34, distance: 17.8
click at [445, 21] on link "Сотрудники" at bounding box center [479, 26] width 74 height 16
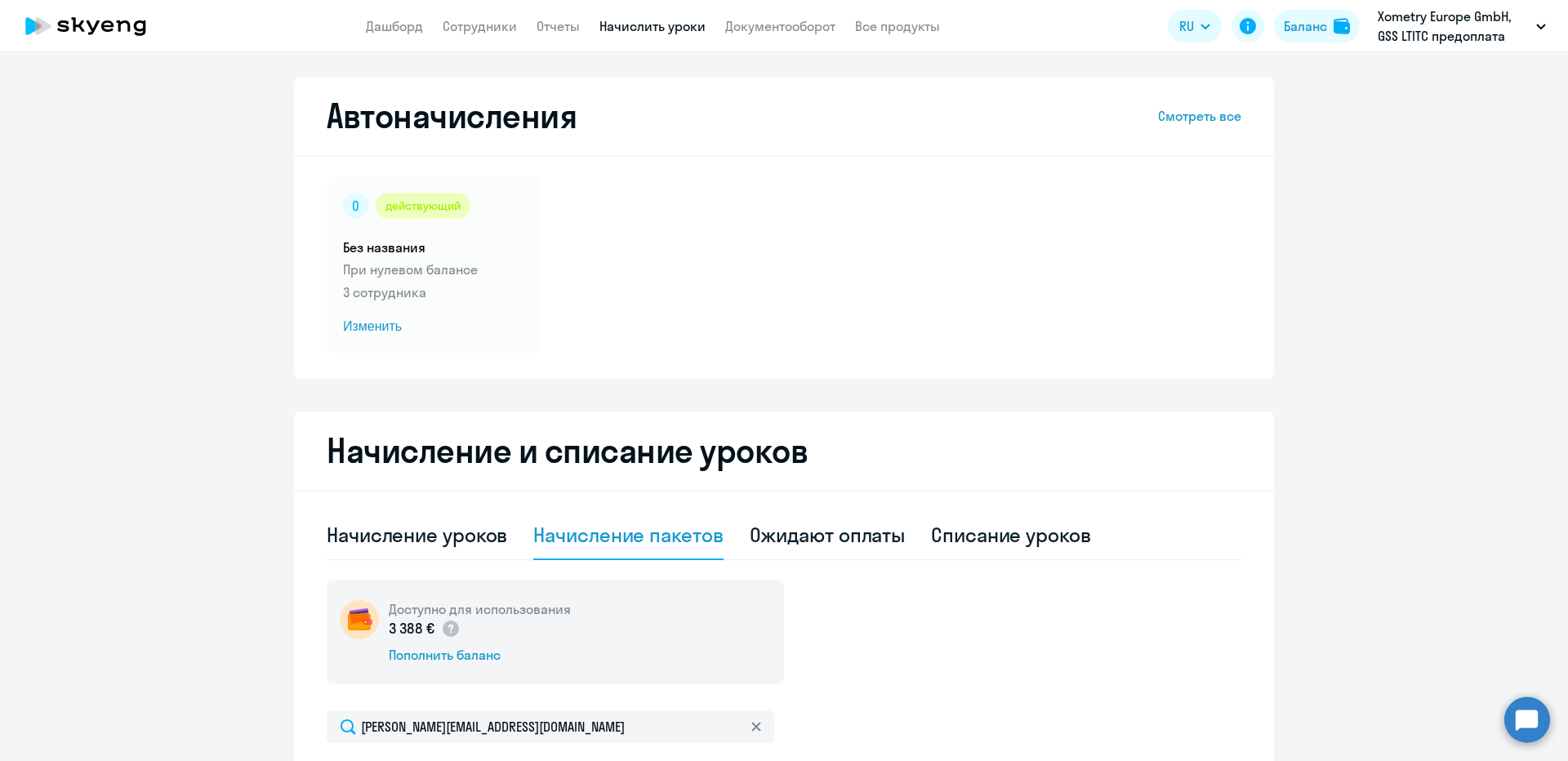
select select "30"
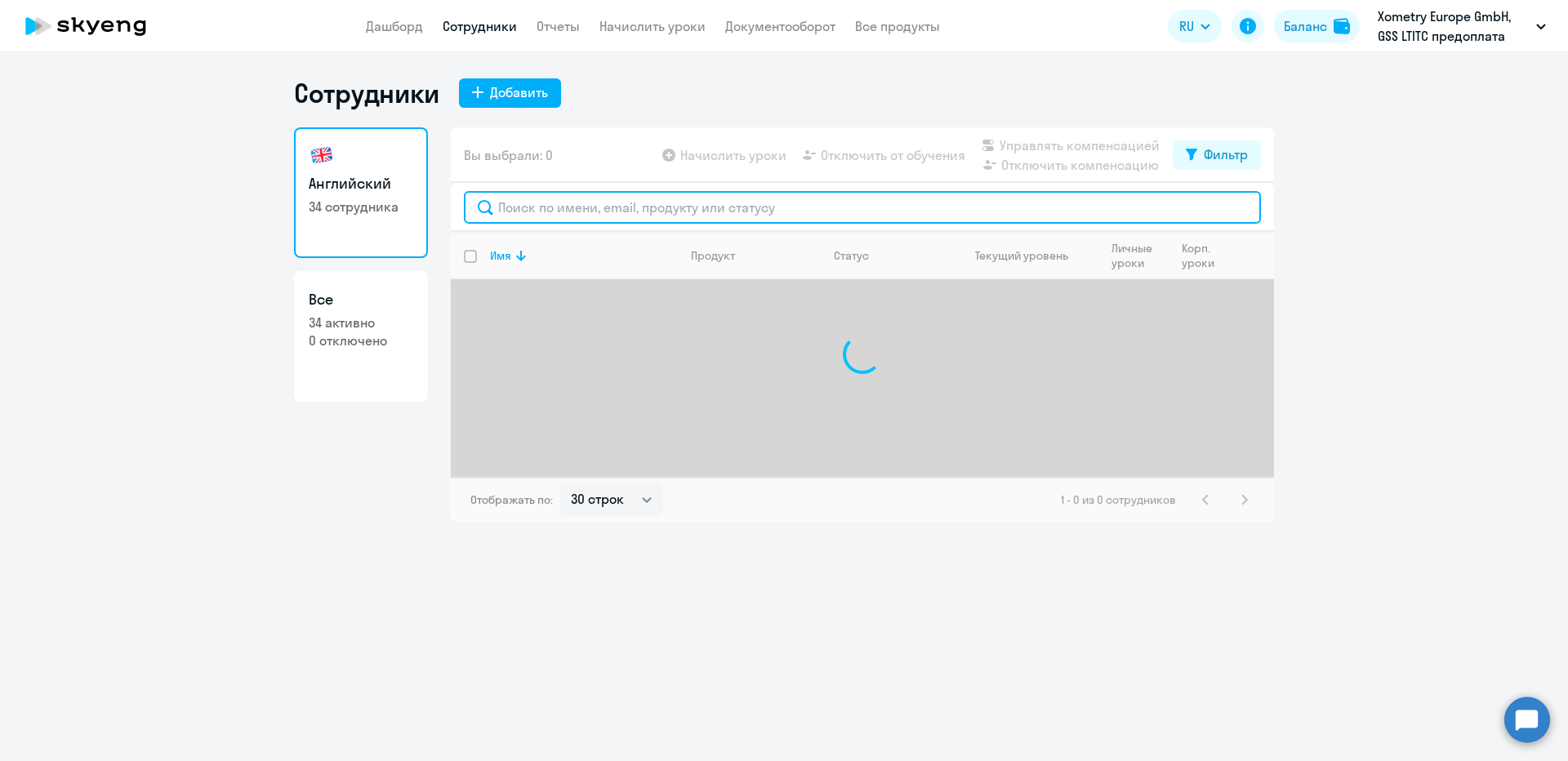
click at [525, 213] on input "text" at bounding box center [862, 207] width 797 height 32
paste input "Qiuying He"
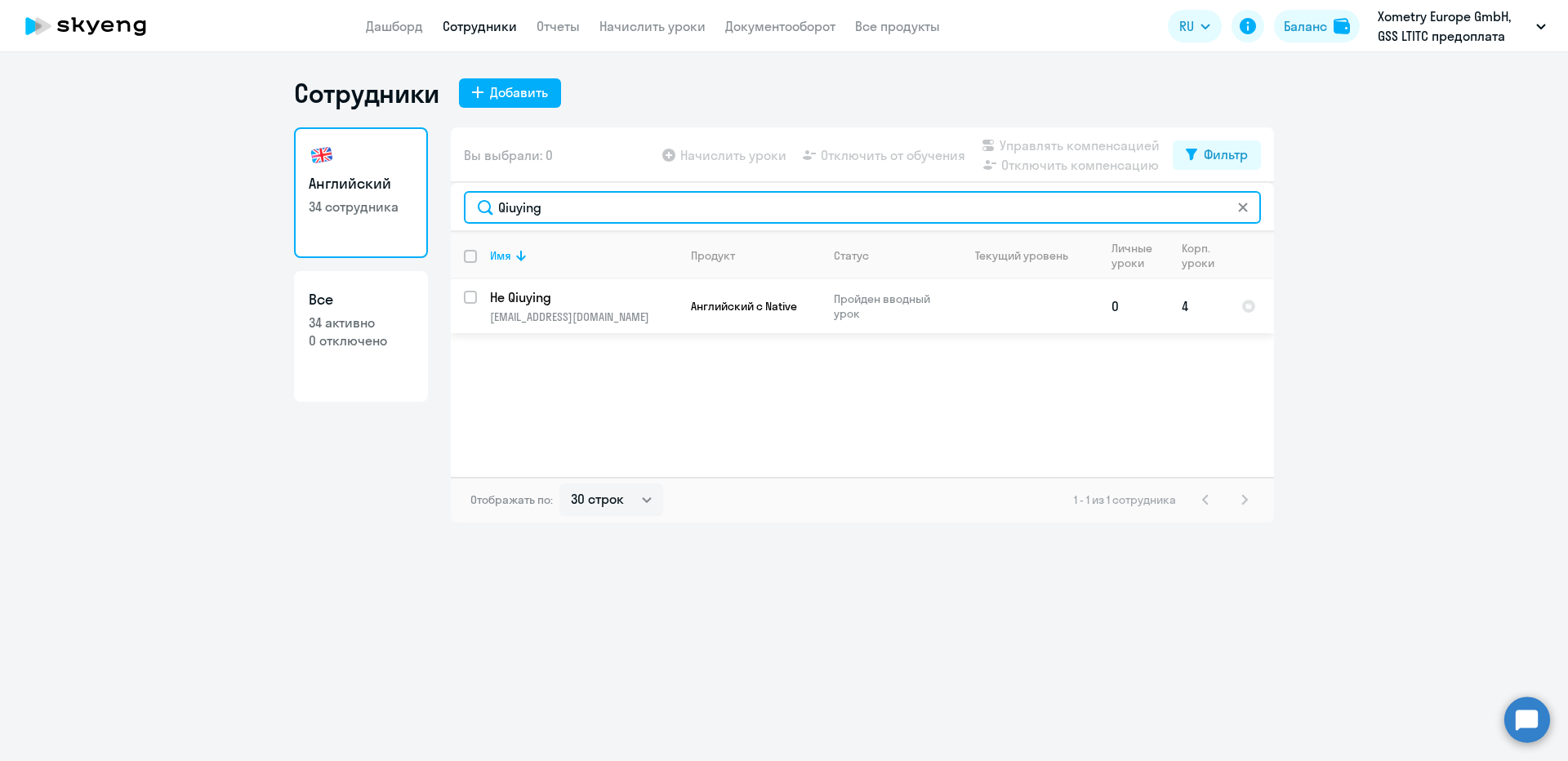
type input "Qiuying"
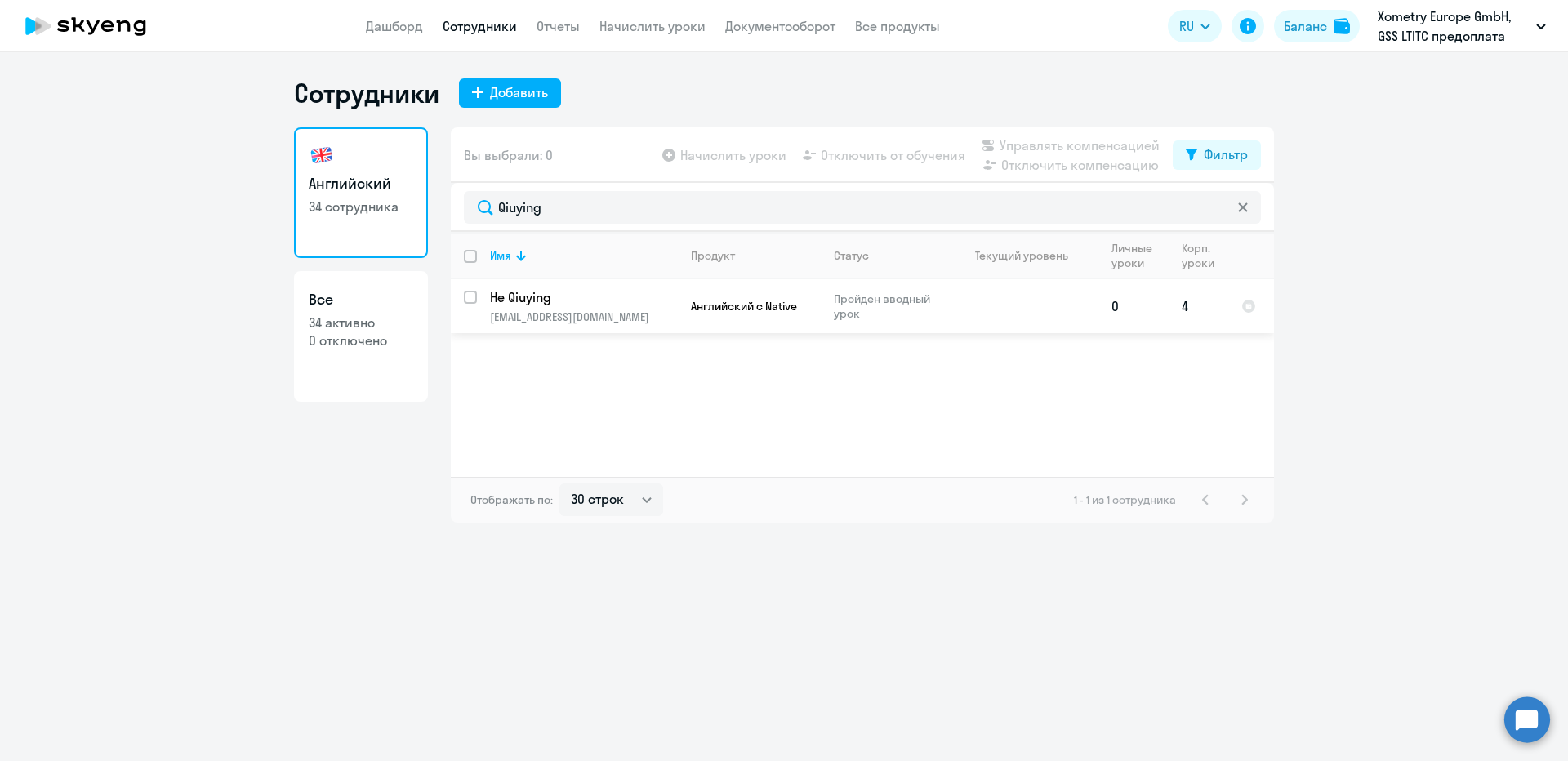
click at [553, 311] on p "[EMAIL_ADDRESS][DOMAIN_NAME]" at bounding box center [583, 317] width 187 height 15
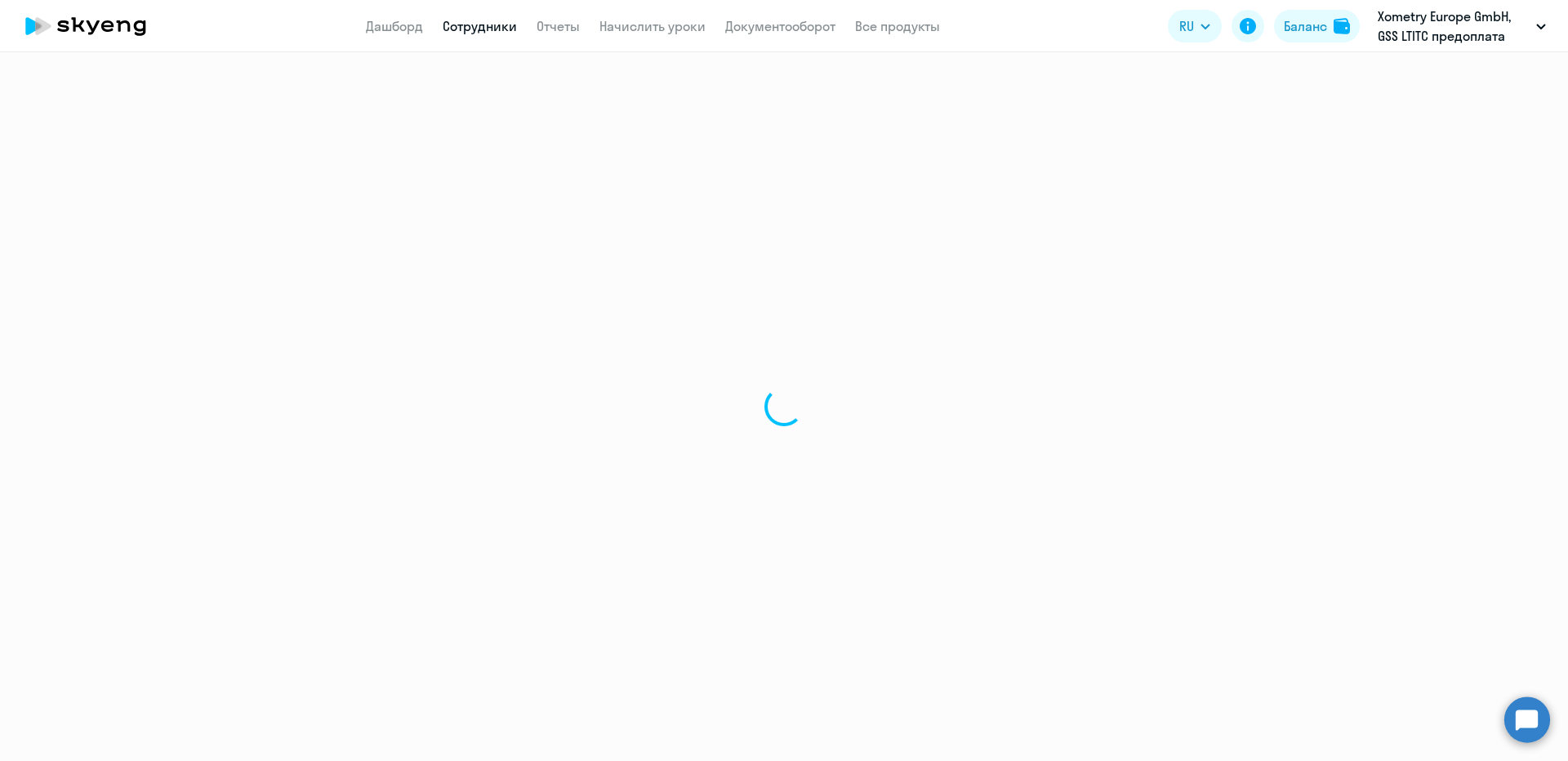
select select "english"
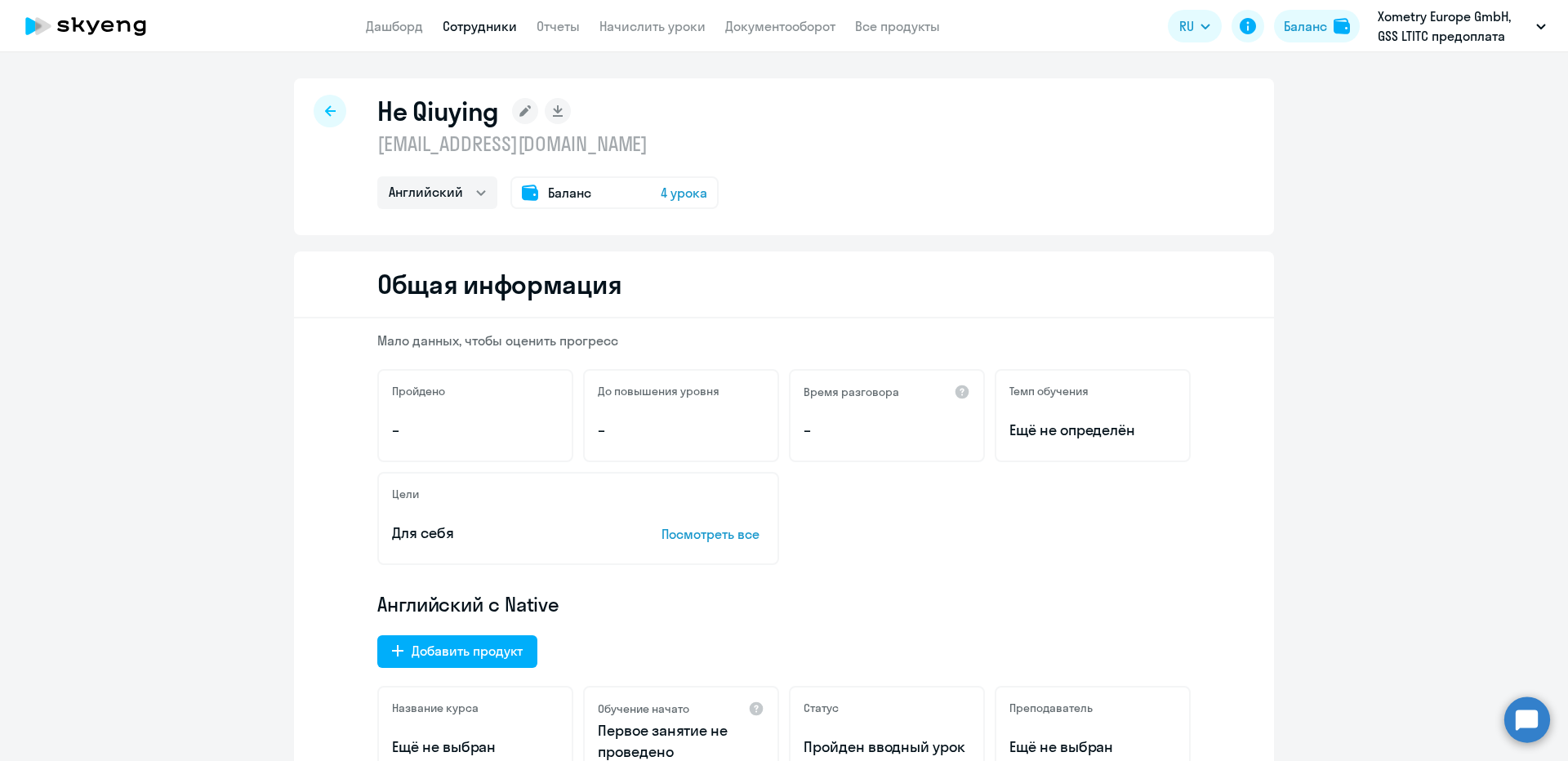
click at [491, 135] on p "[EMAIL_ADDRESS][DOMAIN_NAME]" at bounding box center [548, 143] width 341 height 26
copy p "[EMAIL_ADDRESS][DOMAIN_NAME]"
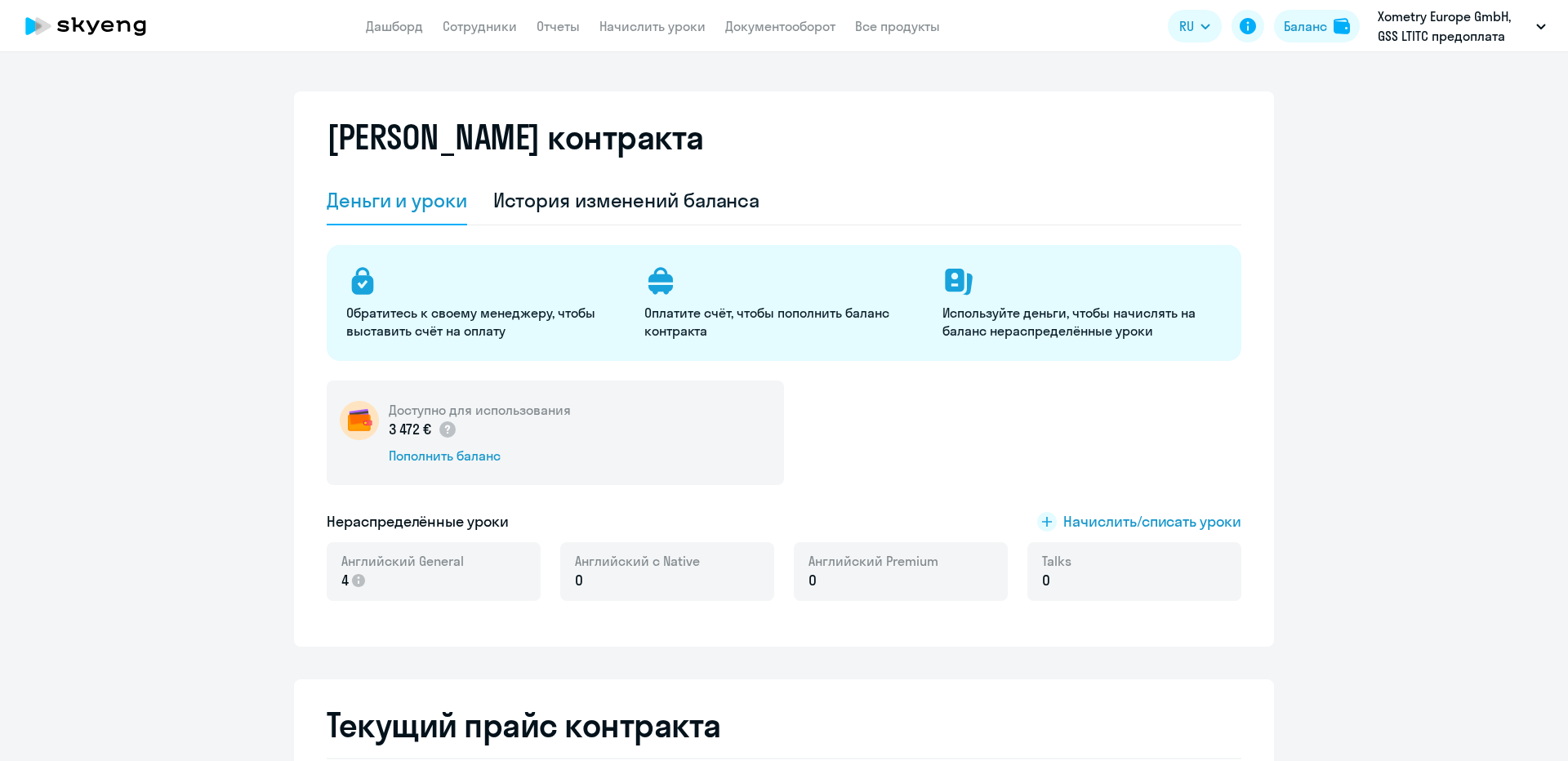
select select "english_adult_not_native_speaker"
click at [1086, 518] on span "Начислить/списать уроки" at bounding box center [1152, 521] width 178 height 21
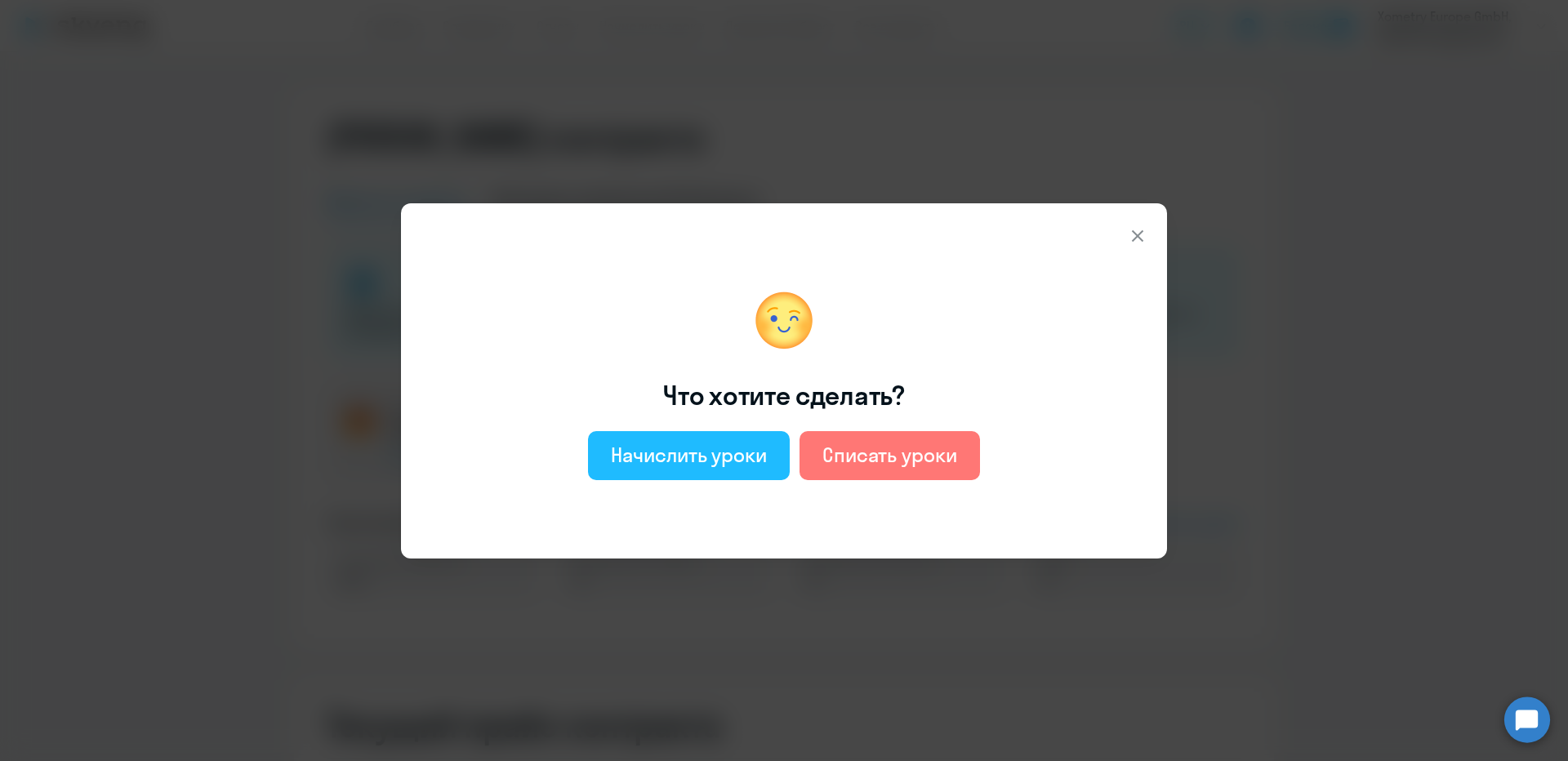
click at [680, 450] on div "Начислить уроки" at bounding box center [688, 455] width 156 height 26
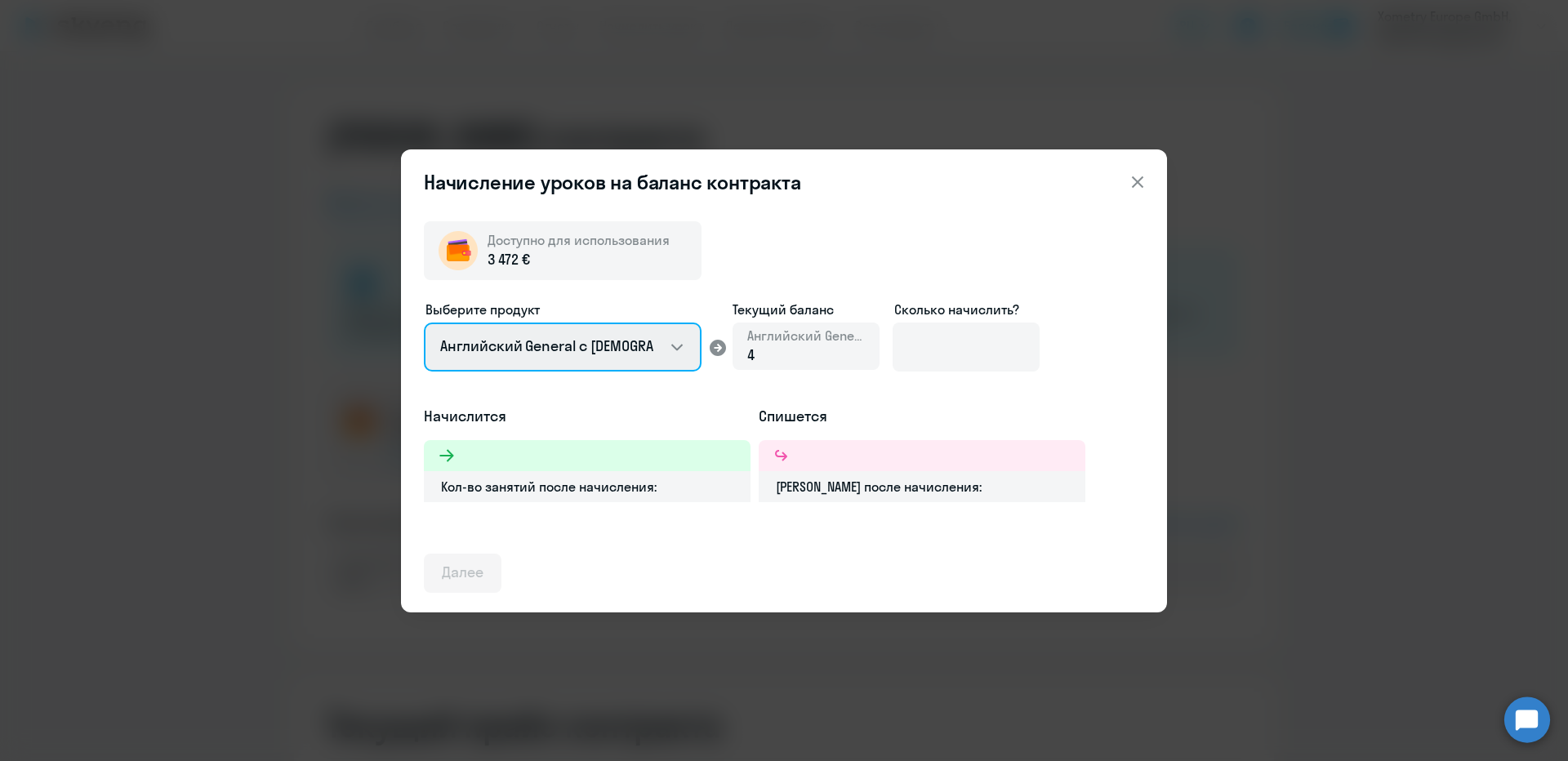
click at [560, 329] on select "Английский General с русскоговорящим преподавателем Английский General с англог…" at bounding box center [562, 346] width 277 height 49
select select "english_adult_native_speaker"
click at [424, 322] on select "Английский General с русскоговорящим преподавателем Английский General с англог…" at bounding box center [562, 346] width 277 height 49
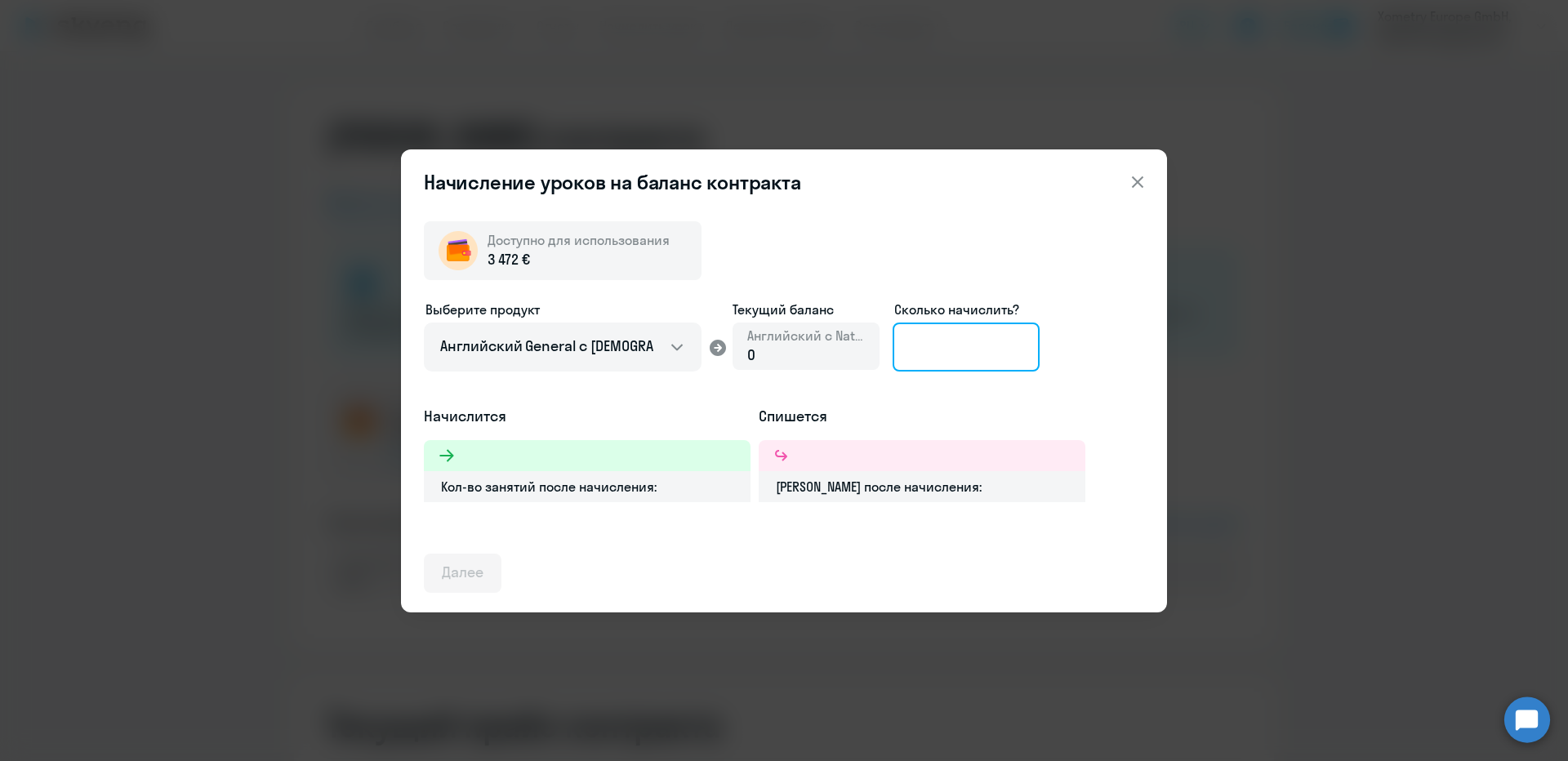
click at [979, 352] on input at bounding box center [966, 346] width 147 height 49
type input "4"
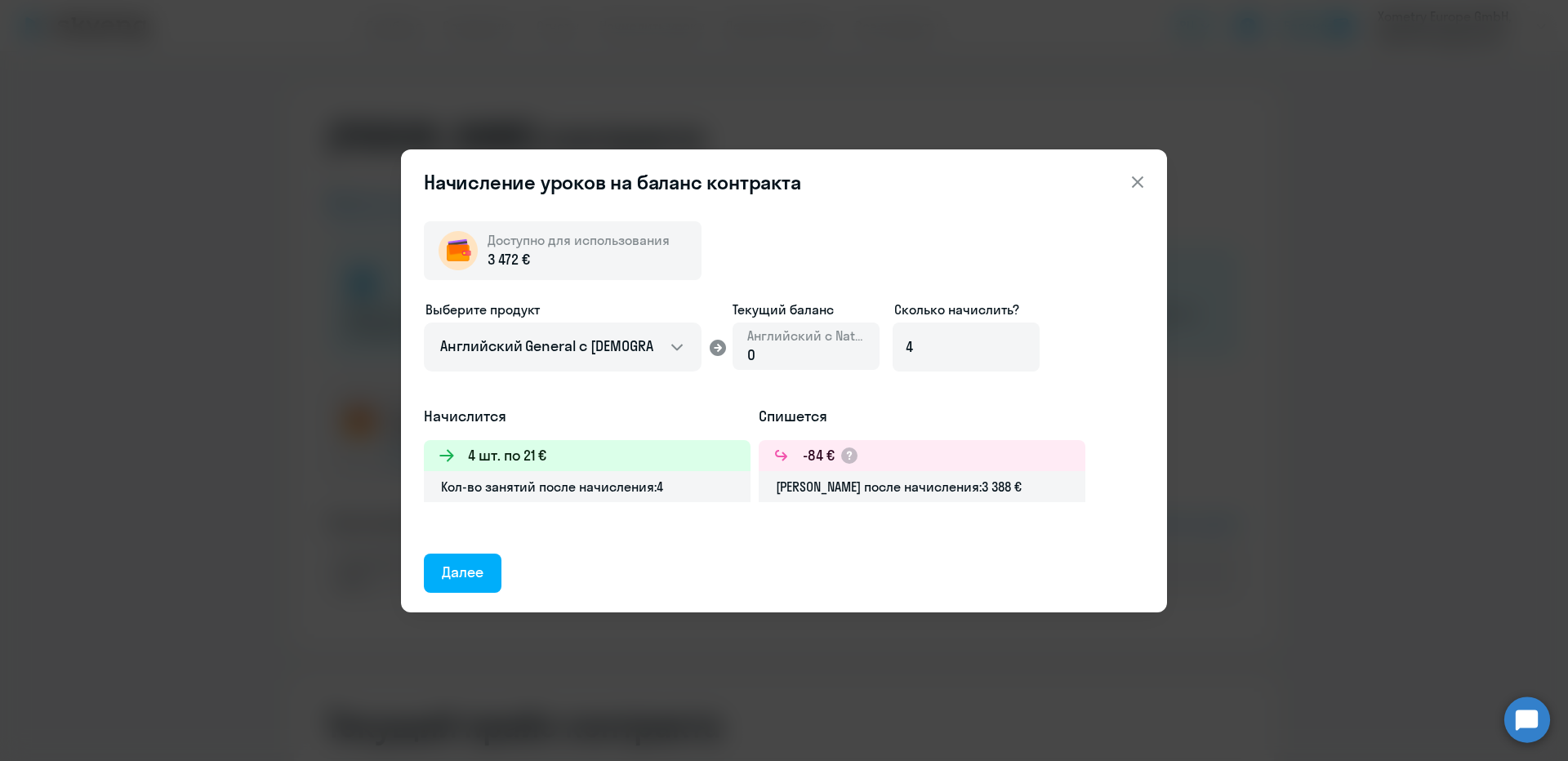
click at [1344, 162] on div "Начисление уроков на баланс контракта Доступно для использования 3 472 € Выбери…" at bounding box center [784, 380] width 1568 height 761
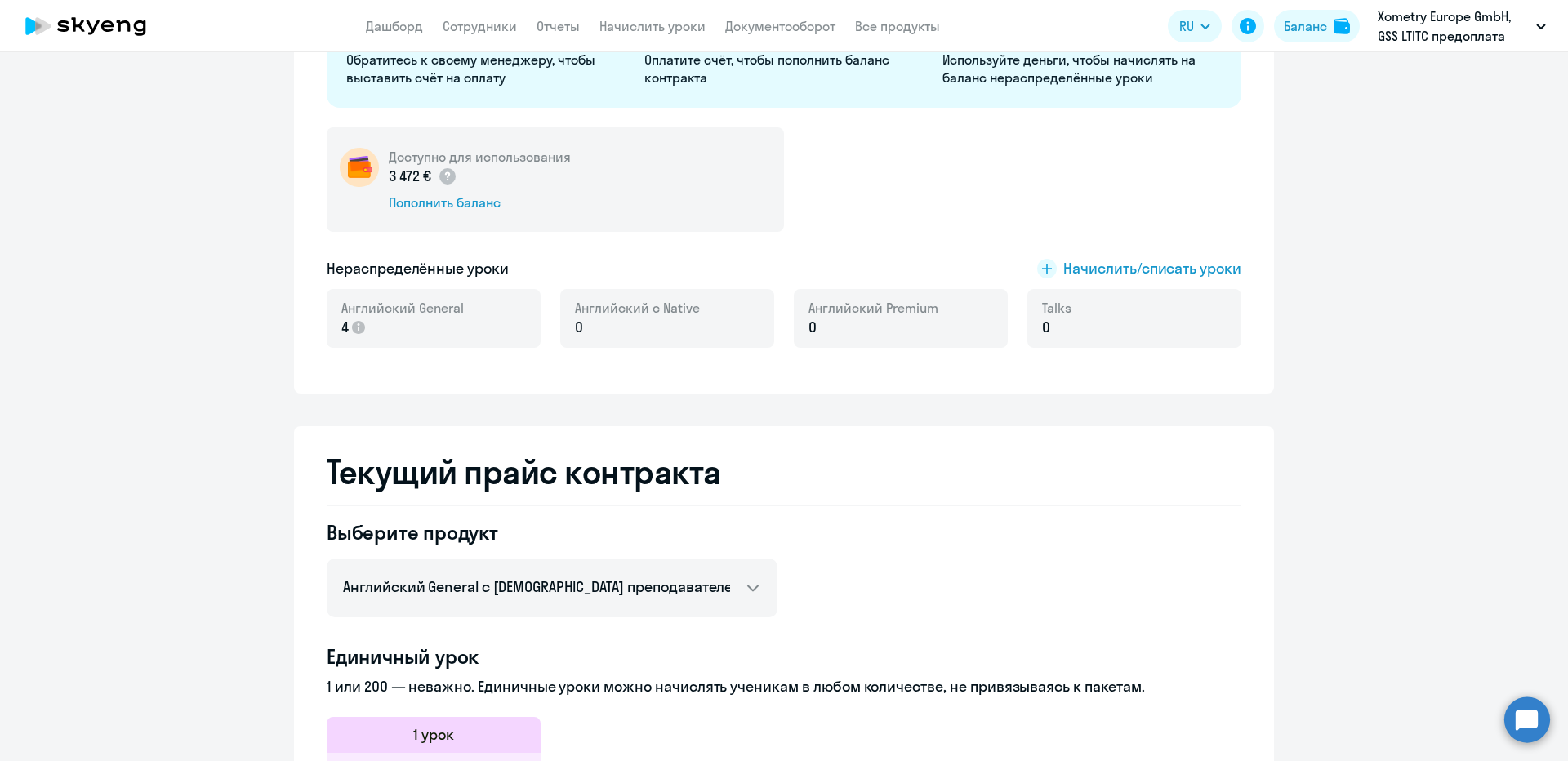
scroll to position [409, 0]
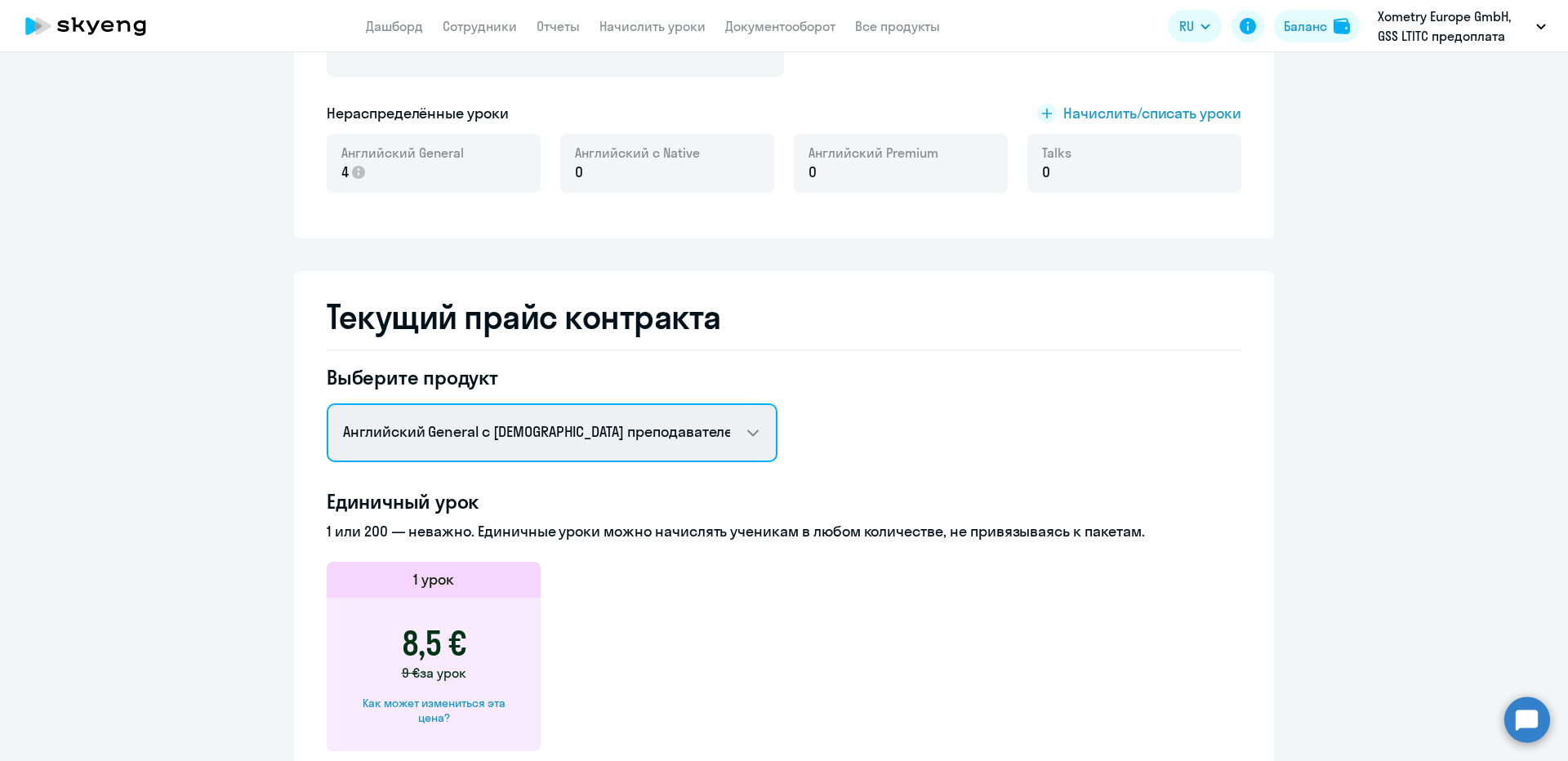
click at [480, 457] on select "Английский General с русскоговорящим преподавателем Английский General с англог…" at bounding box center [552, 433] width 450 height 59
select select "english_adult_native_speaker"
click at [327, 404] on select "Английский General с русскоговорящим преподавателем Английский General с англог…" at bounding box center [552, 433] width 450 height 59
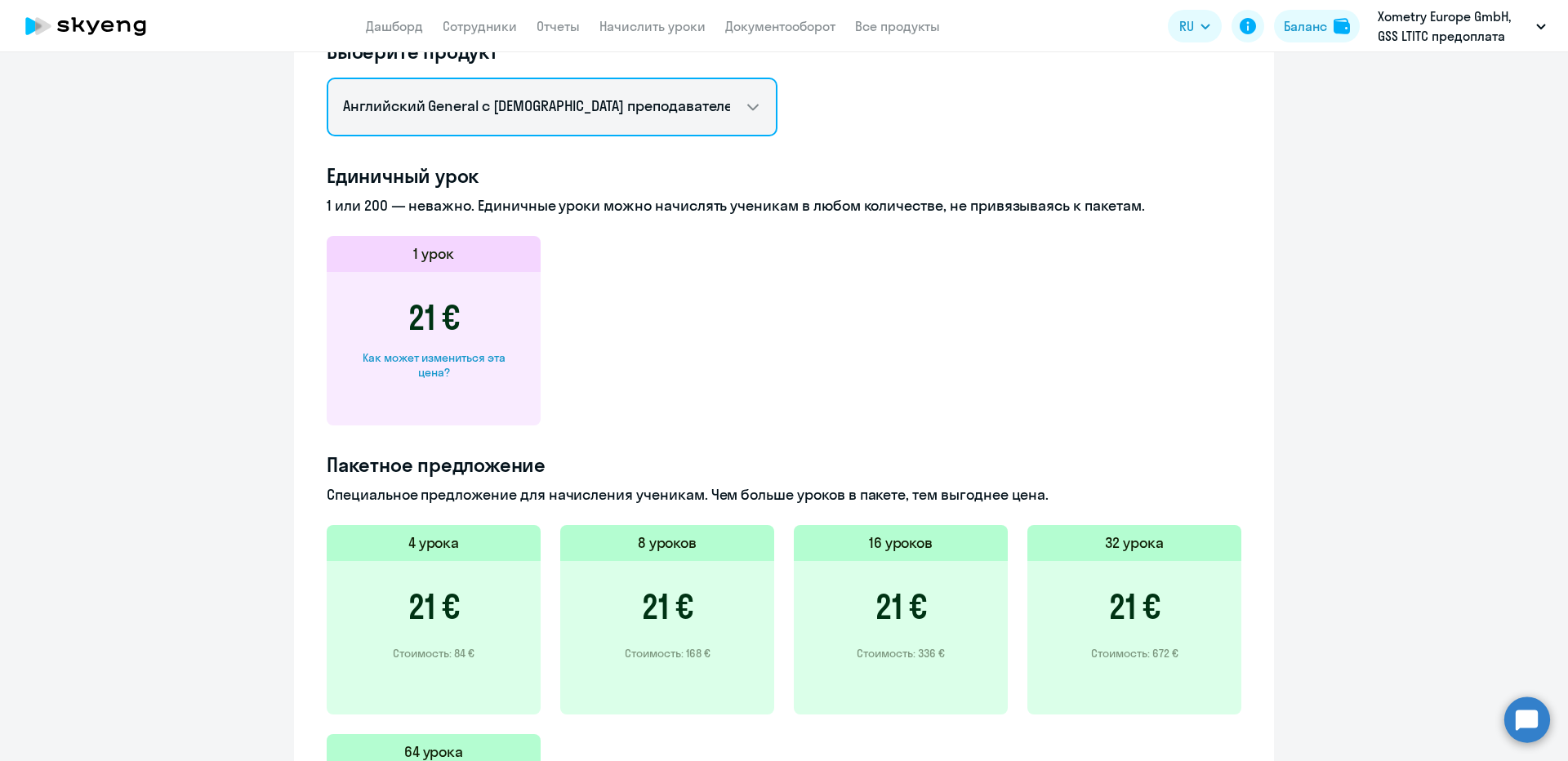
scroll to position [735, 0]
